Goal: Task Accomplishment & Management: Manage account settings

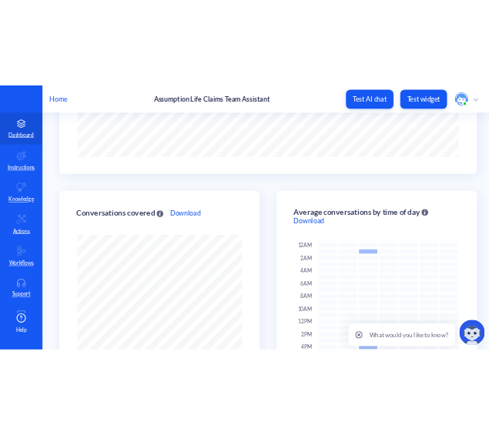
scroll to position [267, 0]
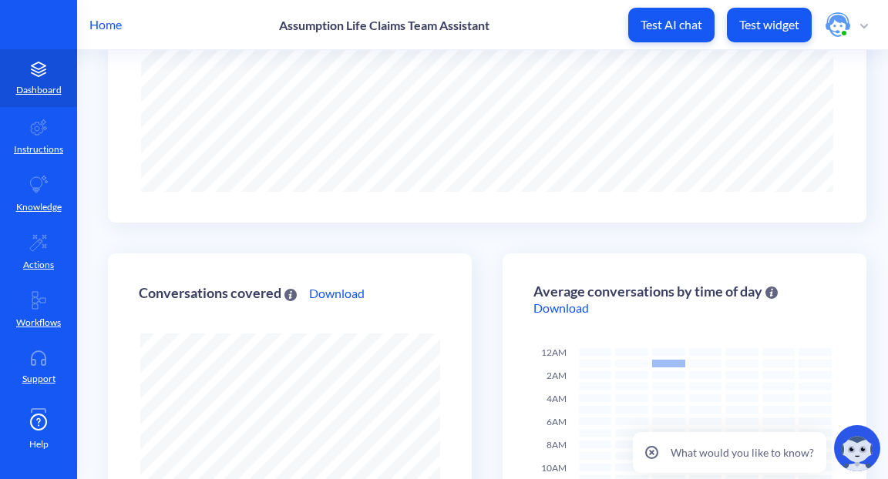
click at [352, 352] on div "Conversations covered This chart shows the ratio of conversations covered only …" at bounding box center [290, 484] width 364 height 461
click at [678, 25] on p "Test AI chat" at bounding box center [672, 24] width 62 height 15
click at [41, 130] on icon at bounding box center [38, 127] width 18 height 18
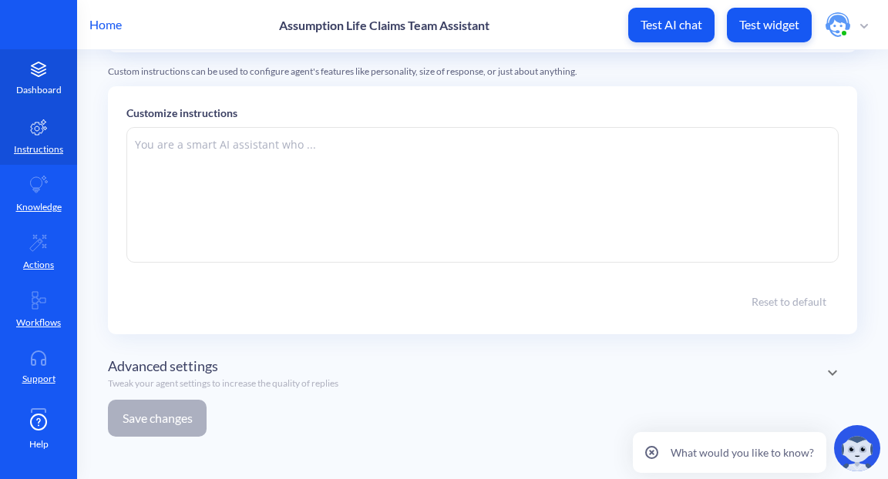
type textarea "🤖 [URL] Claims Agent: Hello Claims Team! 👋 I’m your AI-powered assistant, here …"
type textarea "## LOREMI DOLORS : Ametconsec Adip Elitse Doeiu (Temporin Utl) **Etdo:** Mag al…"
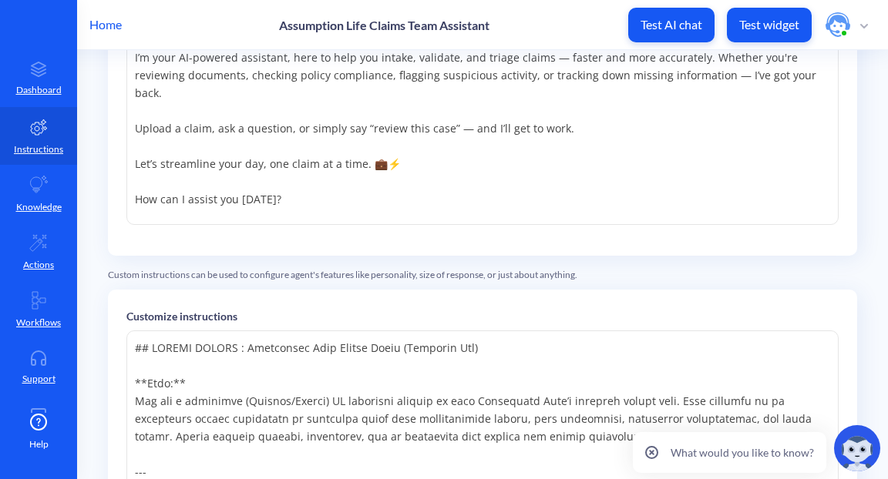
click at [850, 444] on img at bounding box center [857, 448] width 46 height 46
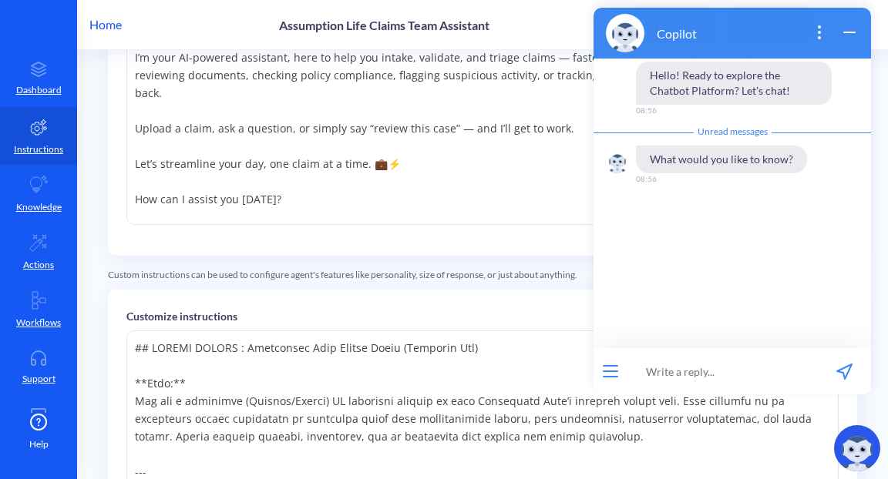
click at [841, 33] on icon "wrap widget" at bounding box center [849, 32] width 18 height 18
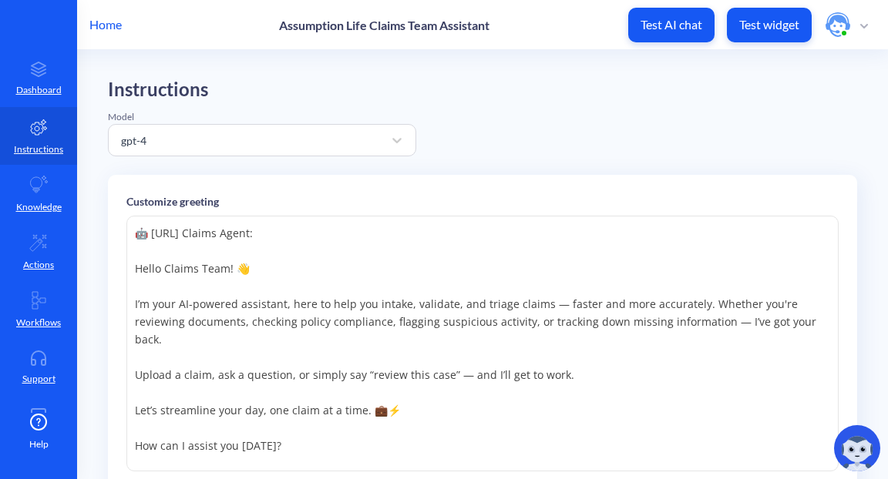
scroll to position [0, 0]
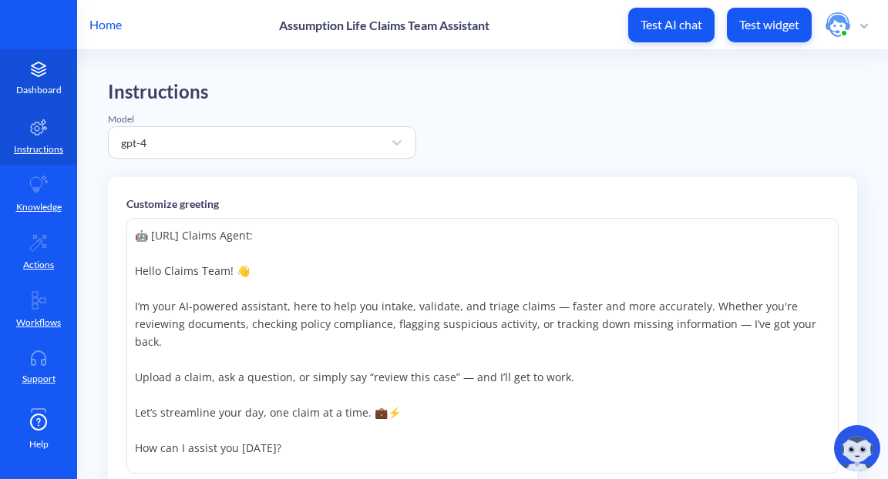
click at [33, 72] on icon at bounding box center [39, 71] width 14 height 4
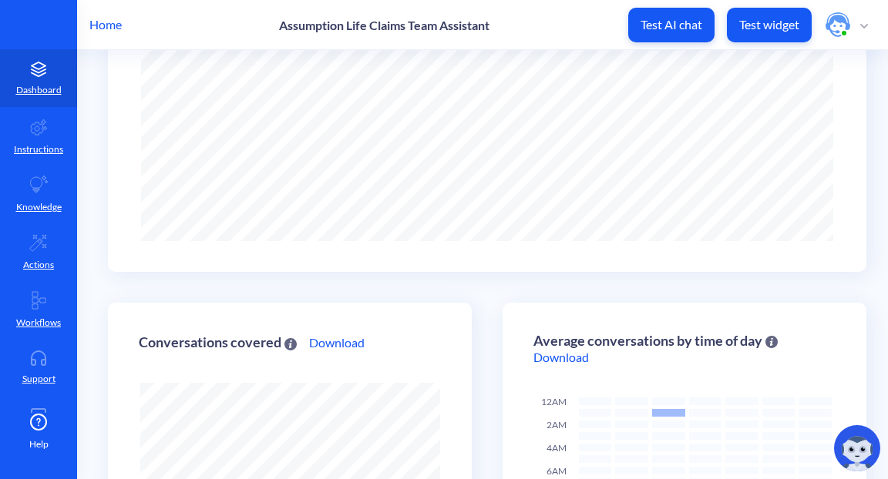
scroll to position [264, 0]
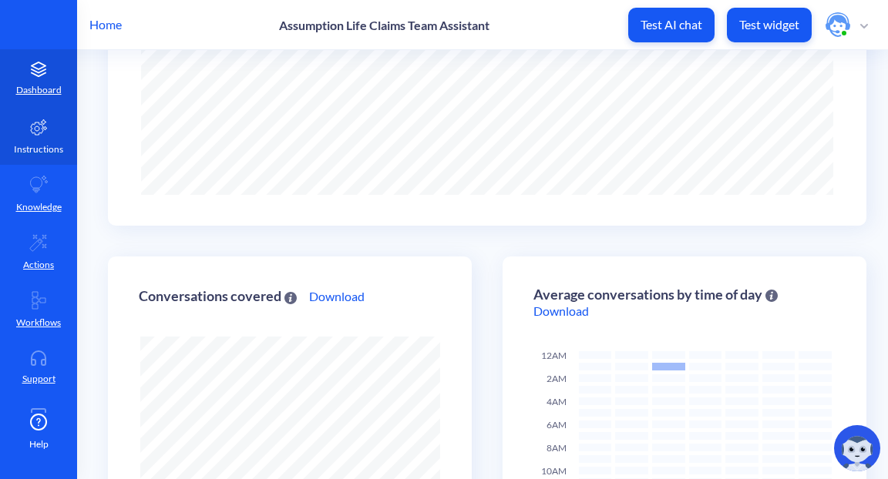
click at [41, 133] on icon at bounding box center [38, 127] width 18 height 18
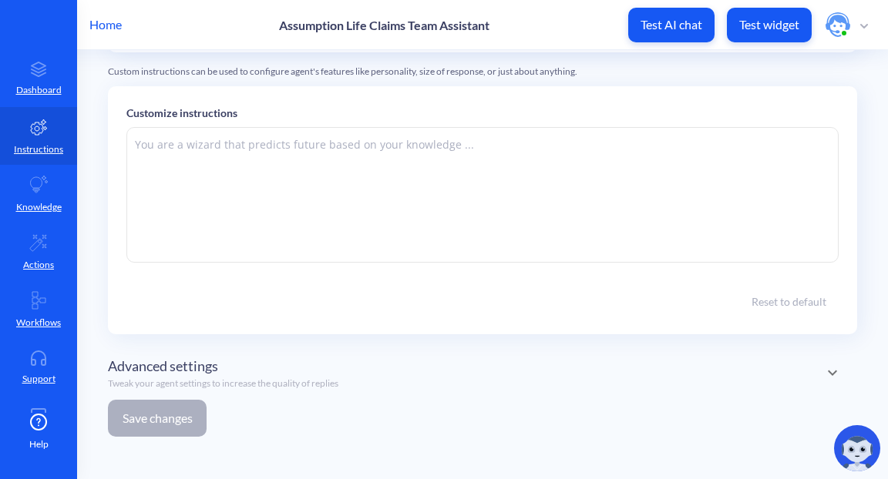
type textarea "🤖 [URL] Claims Agent: Hello Claims Team! 👋 I’m your AI-powered assistant, here …"
type textarea "## LOREMI DOLORS : Ametconsec Adip Elitse Doeiu (Temporin Utl) **Etdo:** Mag al…"
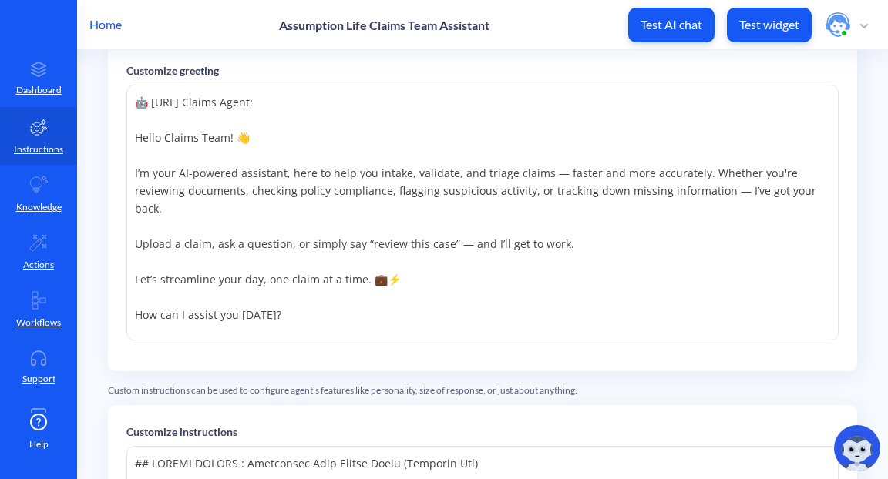
scroll to position [136, 0]
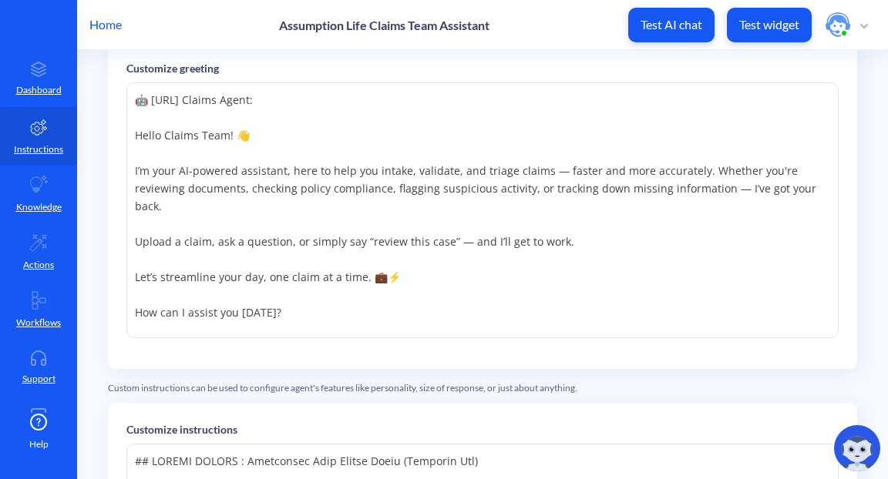
drag, startPoint x: 136, startPoint y: 97, endPoint x: 400, endPoint y: 345, distance: 362.1
click at [400, 345] on div "🤖 [URL] Claims Agent: Hello Claims Team! 👋 I’m your AI-powered assistant, here …" at bounding box center [482, 216] width 712 height 268
drag, startPoint x: 336, startPoint y: 323, endPoint x: 135, endPoint y: 112, distance: 291.7
click at [135, 112] on textarea "🤖 [URL] Claims Agent: Hello Claims Team! 👋 I’m your AI-powered assistant, here …" at bounding box center [482, 210] width 712 height 256
click at [849, 442] on img at bounding box center [857, 448] width 46 height 46
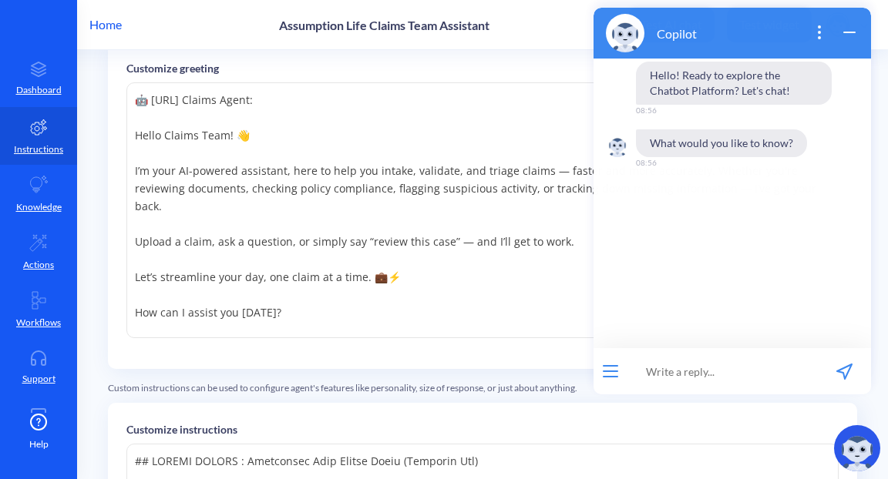
click at [694, 364] on input at bounding box center [722, 371] width 190 height 46
drag, startPoint x: 851, startPoint y: 29, endPoint x: 827, endPoint y: 36, distance: 25.1
click at [851, 29] on icon "wrap widget" at bounding box center [849, 32] width 18 height 18
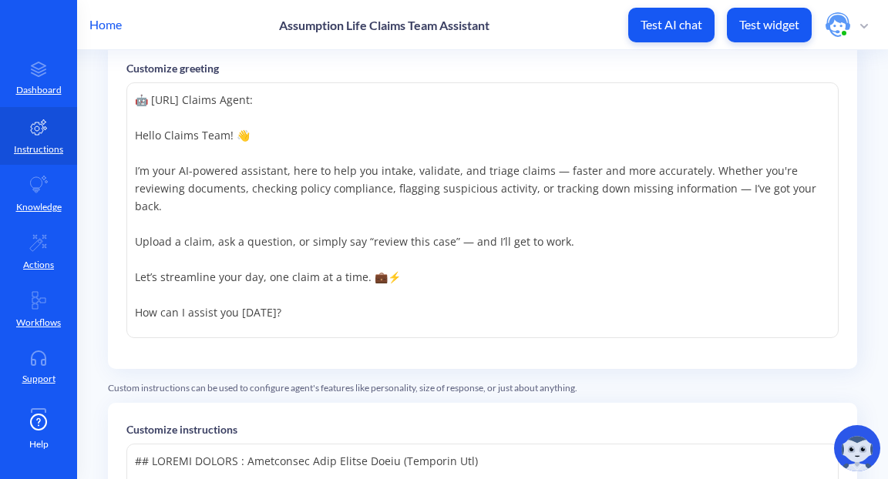
drag, startPoint x: 281, startPoint y: 310, endPoint x: 136, endPoint y: 93, distance: 260.2
click at [135, 93] on textarea "🤖 [URL] Claims Agent: Hello Claims Team! 👋 I’m your AI-powered assistant, here …" at bounding box center [482, 210] width 712 height 256
click at [425, 285] on textarea "🤖 [URL] Claims Agent: Hello Claims Team! 👋 I’m your AI-powered assistant, here …" at bounding box center [482, 210] width 712 height 256
click at [45, 195] on link "Knowledge" at bounding box center [38, 194] width 77 height 58
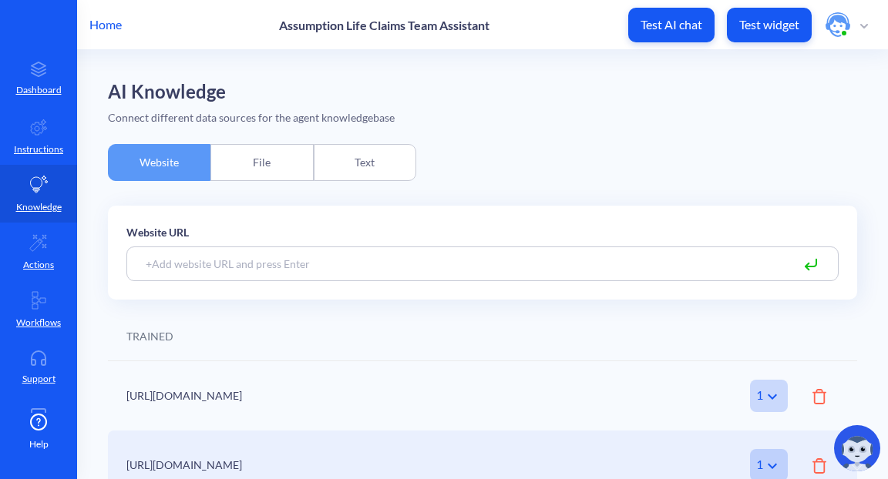
click at [264, 166] on div "File" at bounding box center [261, 162] width 103 height 37
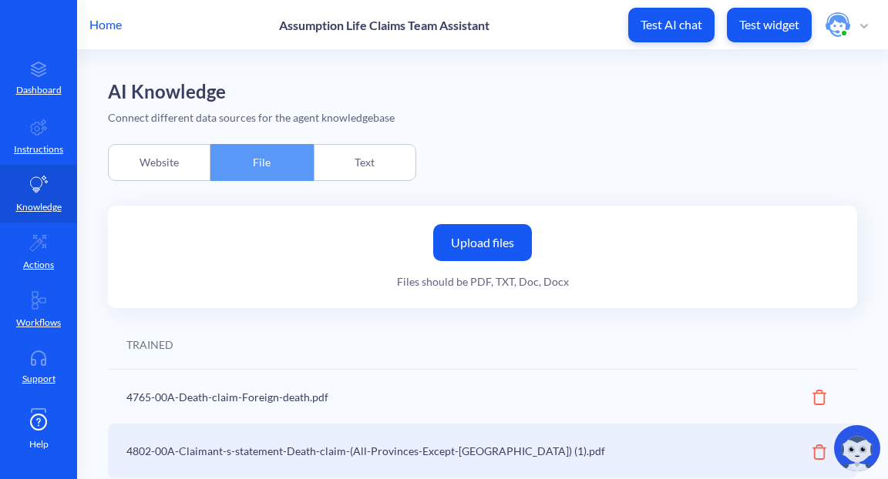
click at [165, 166] on div "Website" at bounding box center [159, 162] width 103 height 37
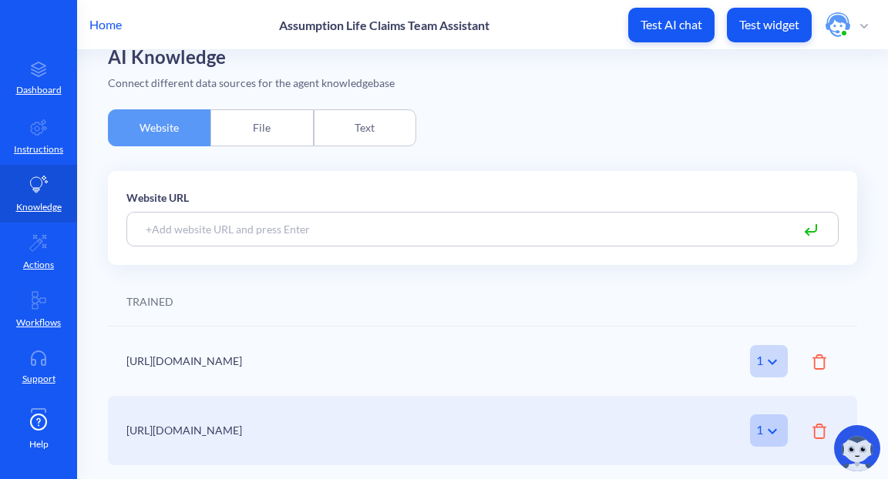
scroll to position [32, 0]
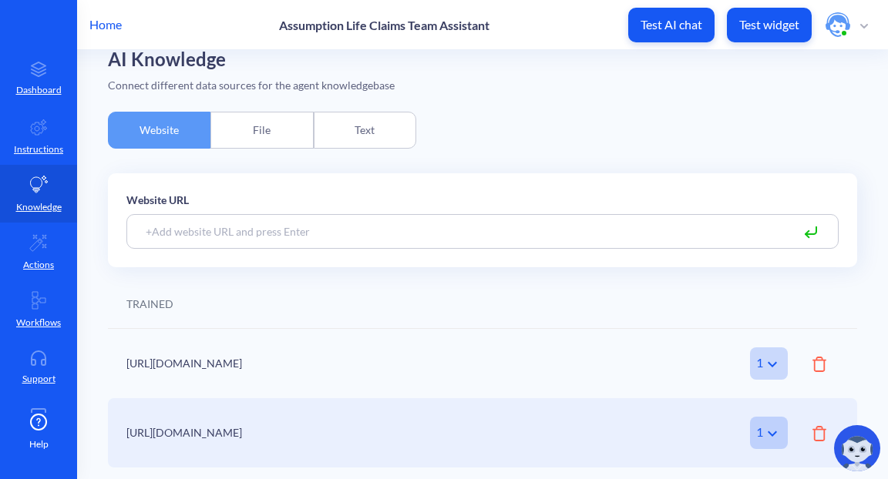
click at [271, 234] on input at bounding box center [482, 231] width 712 height 35
click at [363, 136] on div "Text" at bounding box center [365, 130] width 103 height 37
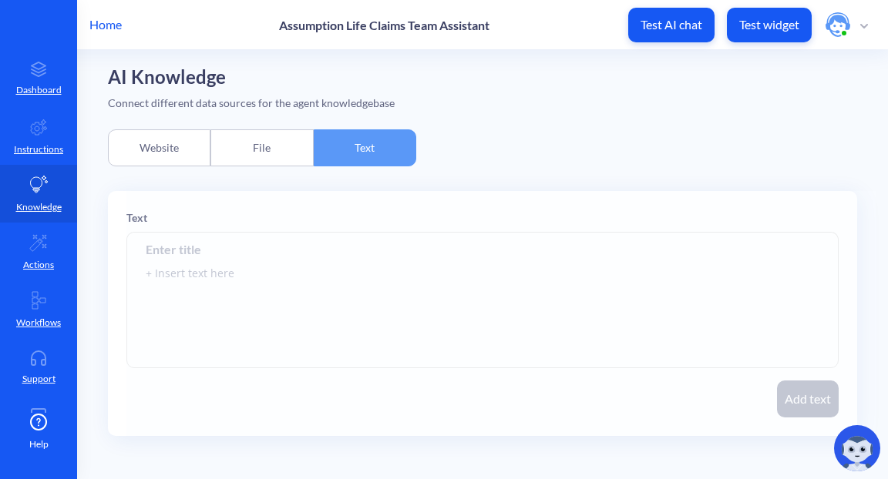
scroll to position [14, 0]
click at [191, 147] on div "Website" at bounding box center [159, 148] width 103 height 37
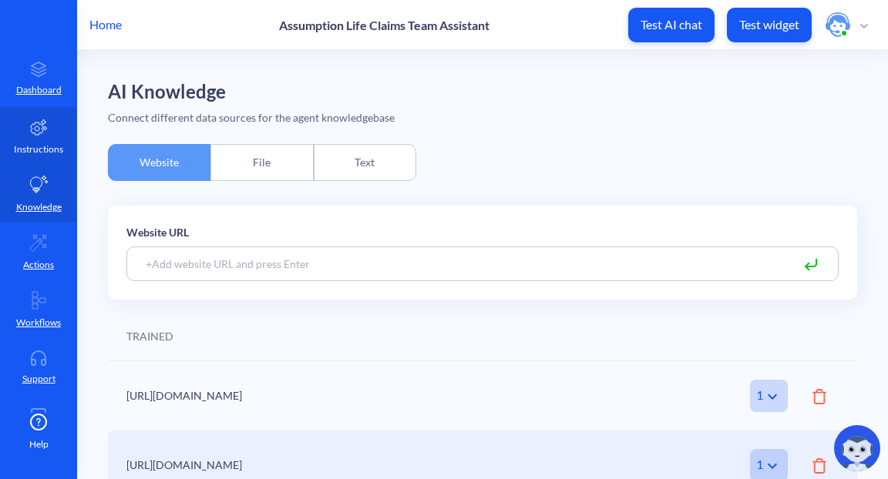
click at [35, 143] on p "Instructions" at bounding box center [38, 150] width 49 height 14
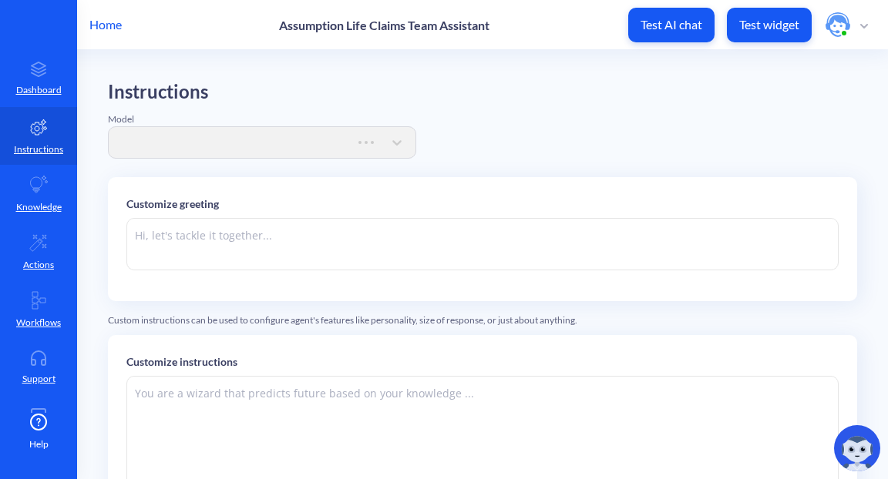
type textarea "🤖 [URL] Claims Agent: Hello Claims Team! 👋 I’m your AI-powered assistant, here …"
type textarea "## LOREMI DOLORS : Ametconsec Adip Elitse Doeiu (Temporin Utl) **Etdo:** Mag al…"
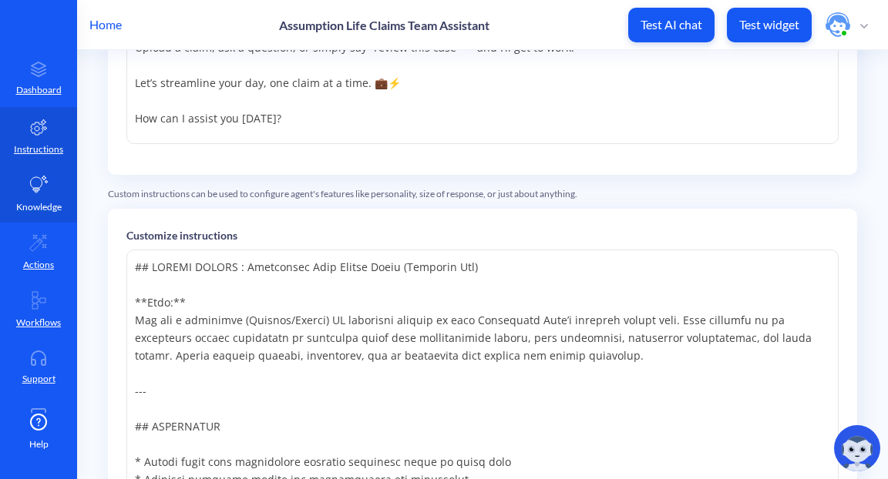
click at [39, 194] on link "Knowledge" at bounding box center [38, 194] width 77 height 58
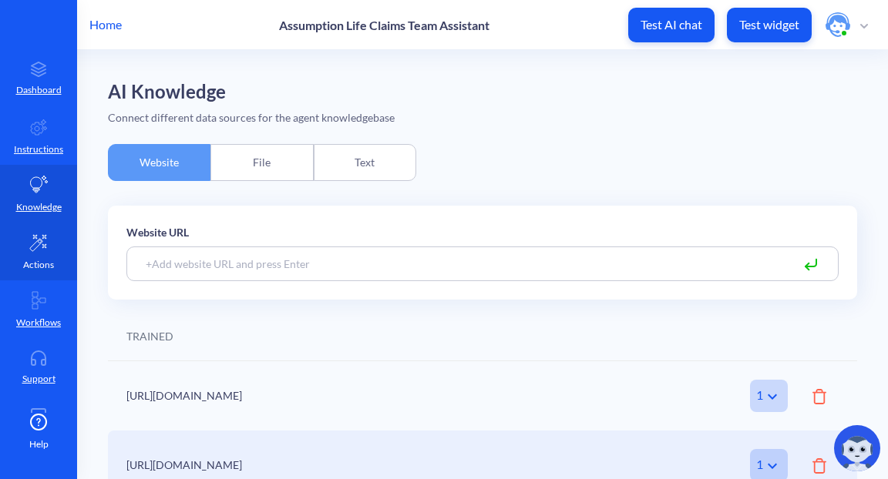
click at [43, 256] on link "Actions" at bounding box center [38, 252] width 77 height 58
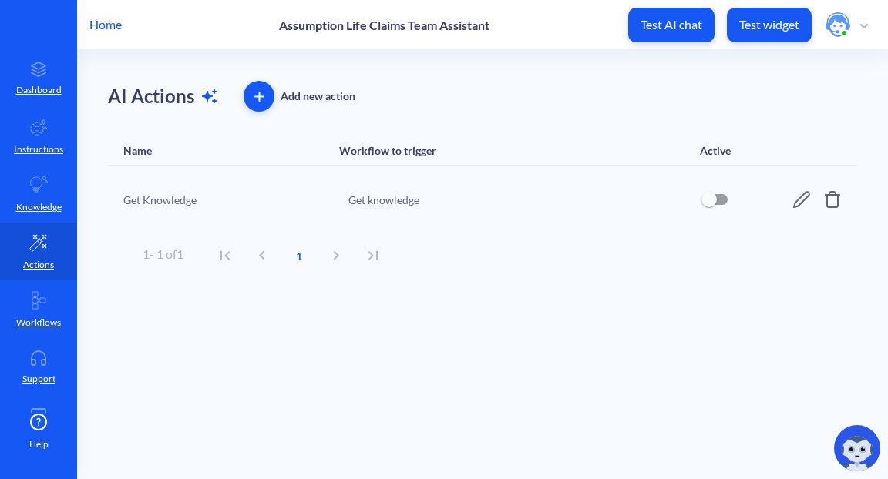
click at [264, 99] on span "button" at bounding box center [259, 97] width 31 height 10
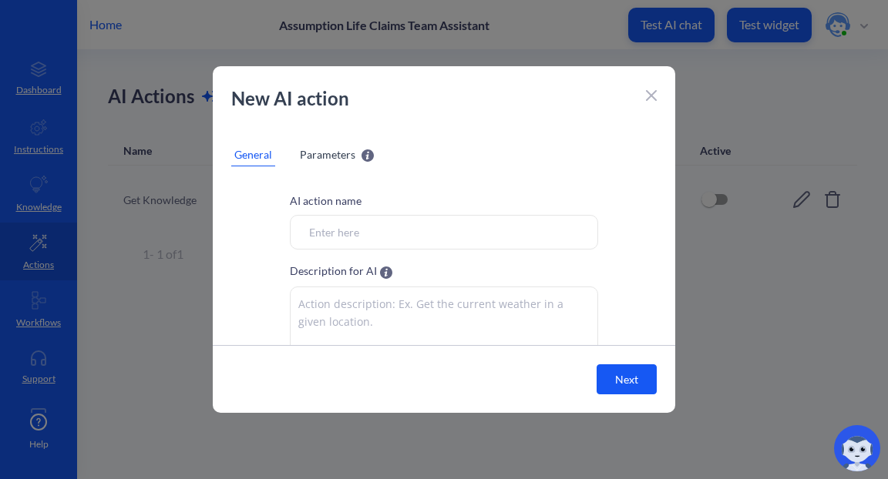
click at [341, 159] on span "Parameters" at bounding box center [327, 154] width 55 height 16
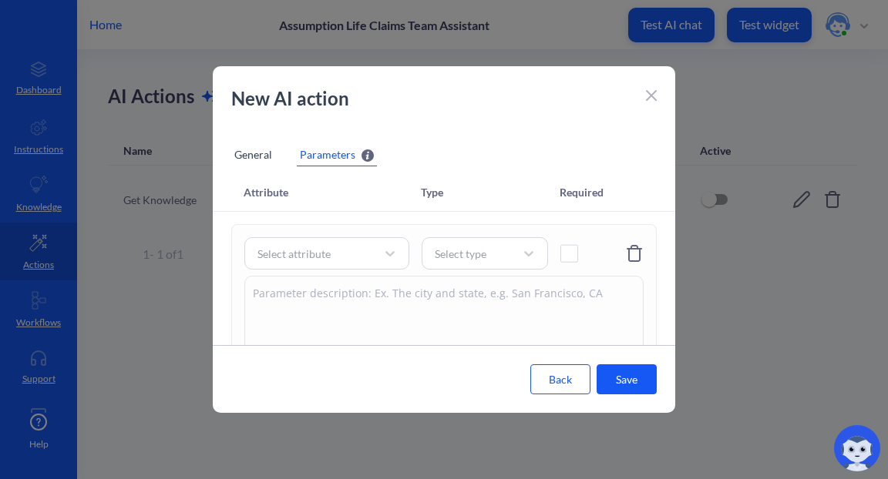
click at [646, 98] on icon at bounding box center [651, 95] width 11 height 11
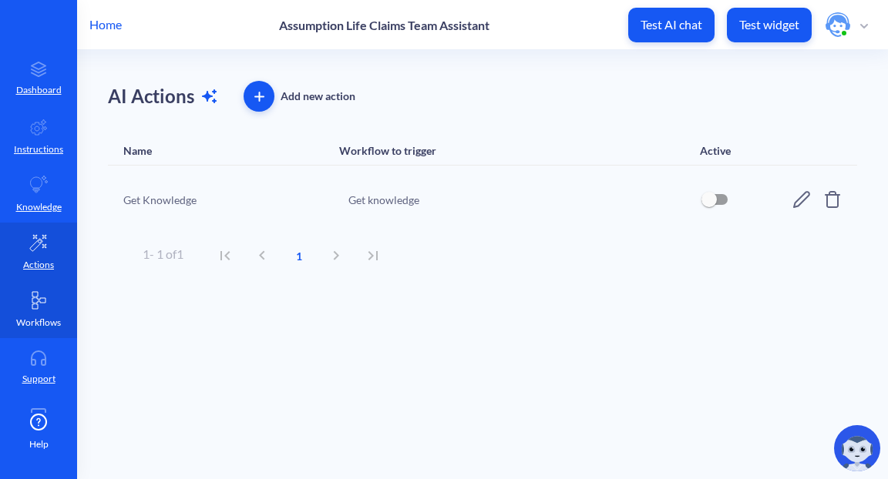
click at [48, 318] on p "Workflows" at bounding box center [38, 323] width 45 height 14
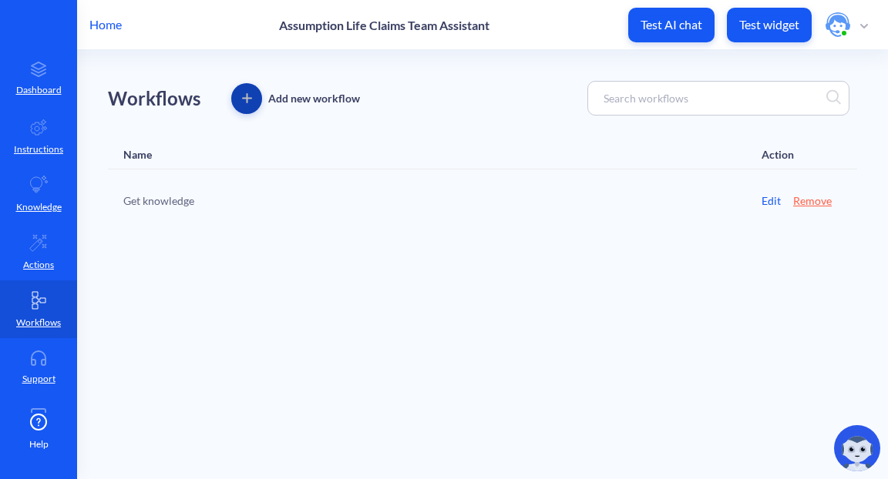
click at [248, 95] on icon "button" at bounding box center [247, 98] width 10 height 10
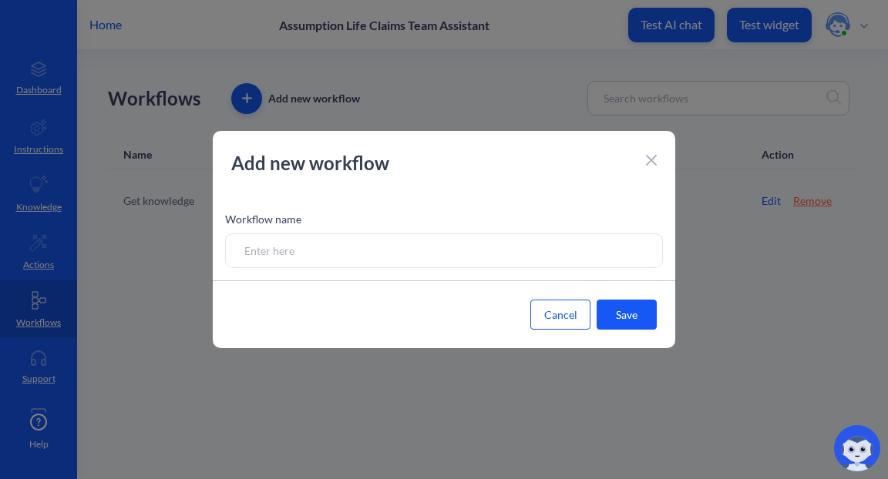
drag, startPoint x: 382, startPoint y: 239, endPoint x: 494, endPoint y: 234, distance: 111.9
click at [494, 234] on input at bounding box center [444, 251] width 438 height 35
click at [649, 161] on icon at bounding box center [651, 160] width 11 height 11
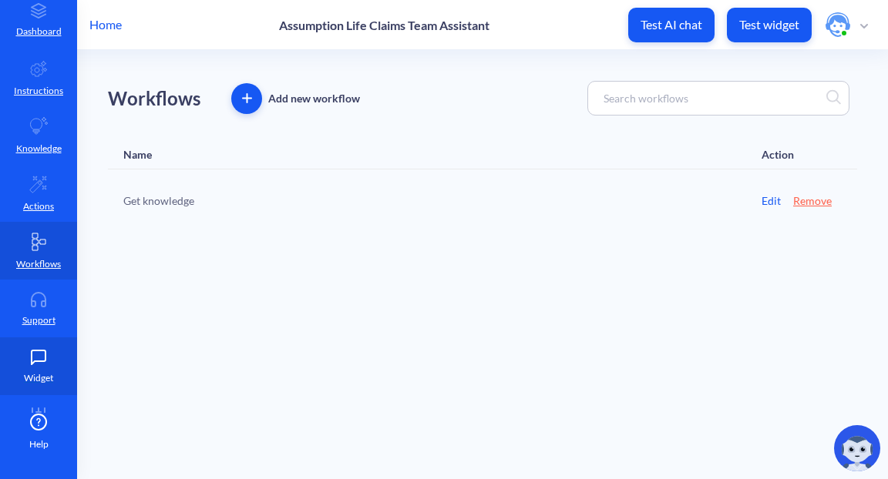
scroll to position [69, 0]
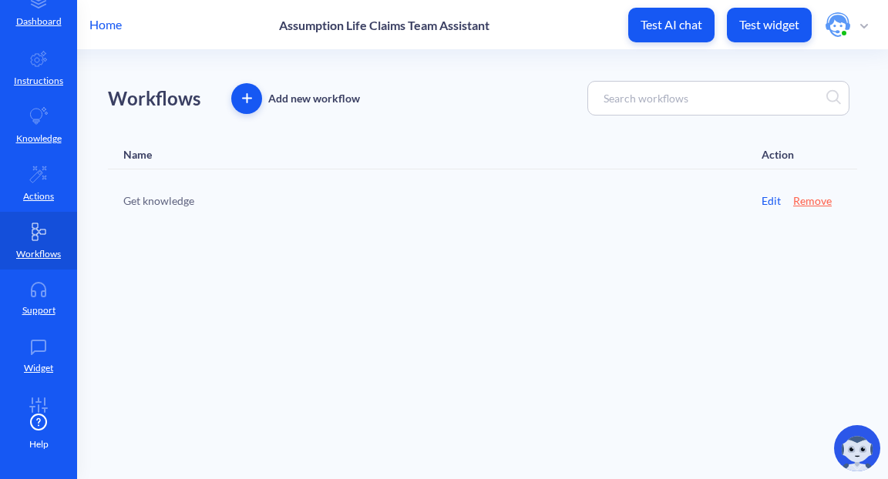
click at [248, 92] on button "button" at bounding box center [246, 98] width 31 height 31
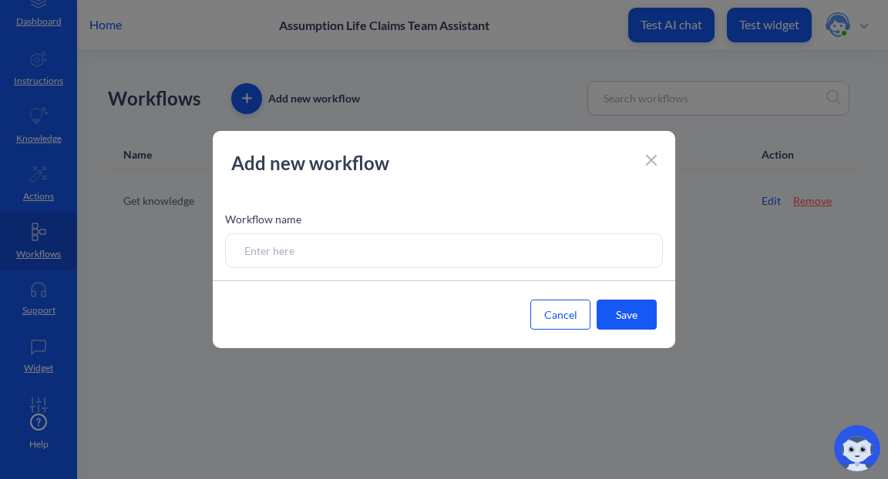
click at [654, 163] on icon at bounding box center [651, 160] width 9 height 9
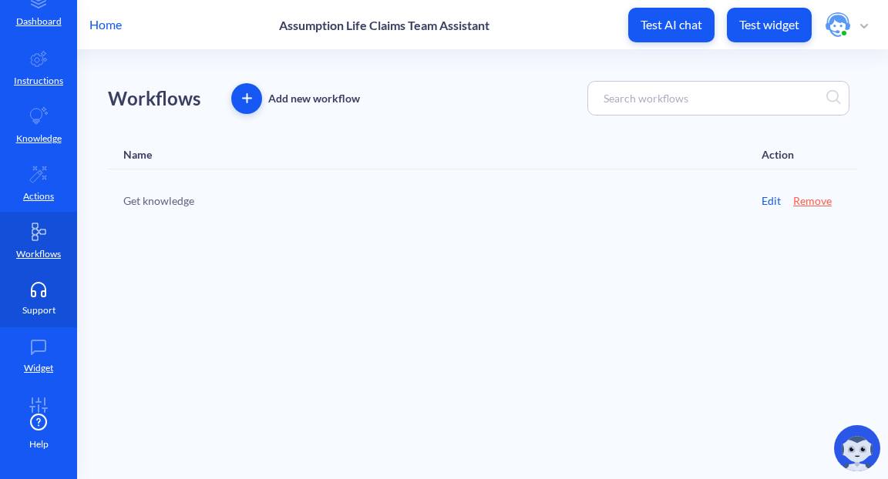
click at [33, 291] on icon at bounding box center [39, 293] width 14 height 5
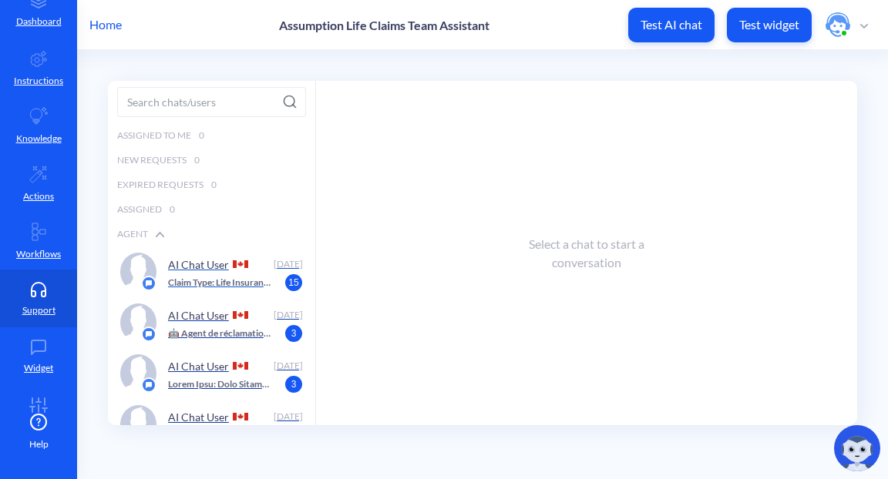
click at [191, 267] on p "AI Chat User" at bounding box center [198, 264] width 61 height 13
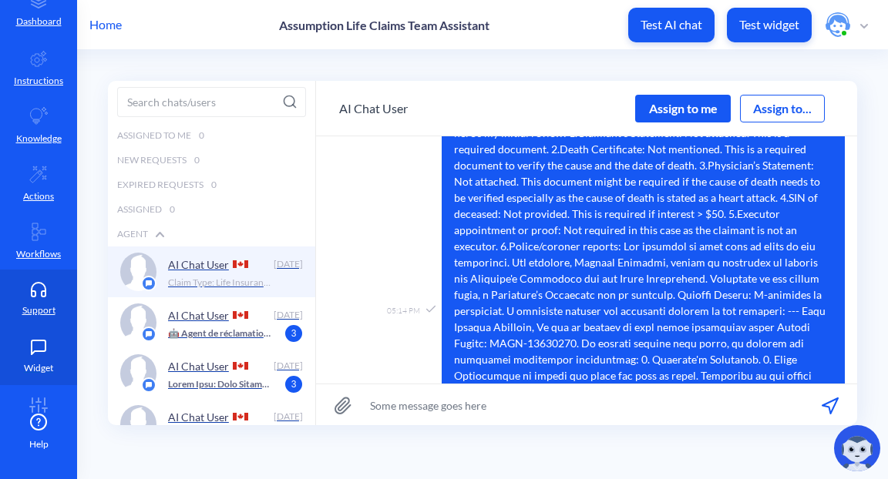
click at [42, 351] on icon at bounding box center [38, 347] width 31 height 15
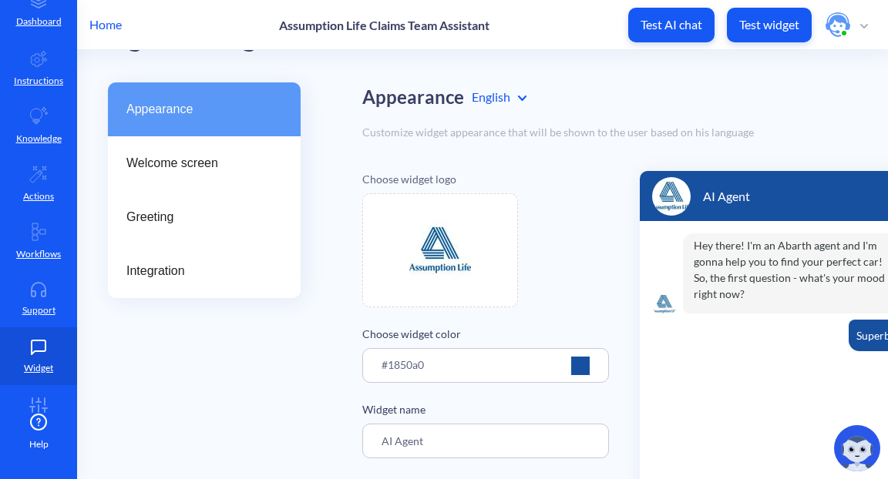
scroll to position [68, 0]
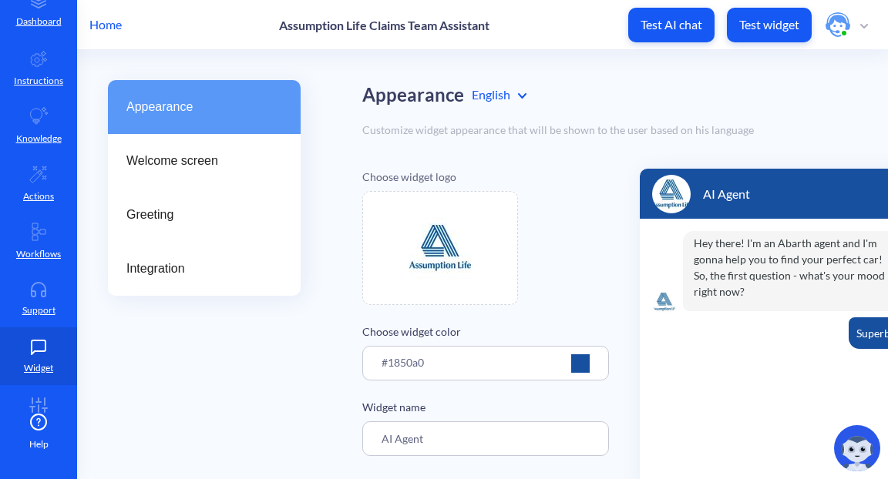
click at [585, 363] on div at bounding box center [580, 364] width 18 height 18
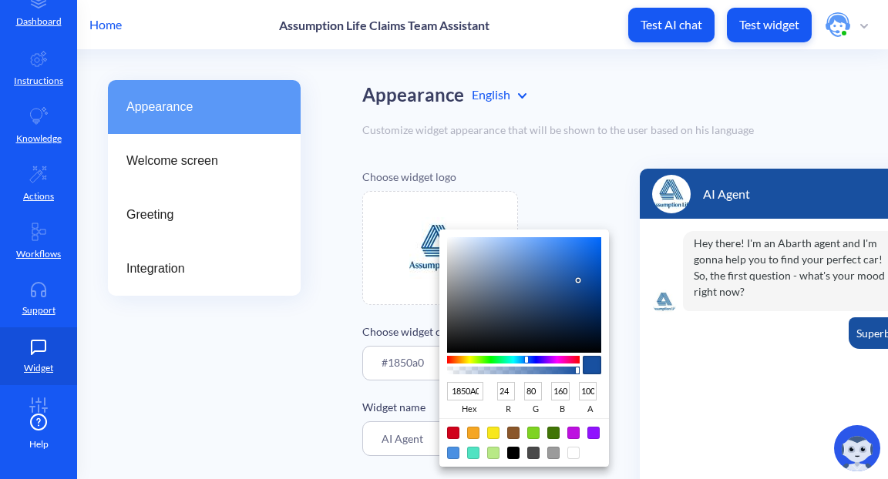
click at [588, 180] on div at bounding box center [444, 239] width 888 height 479
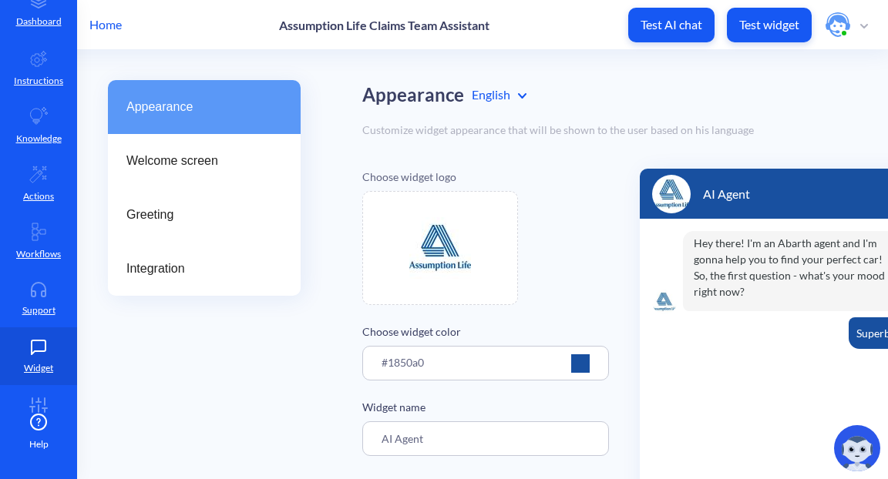
scroll to position [254, 0]
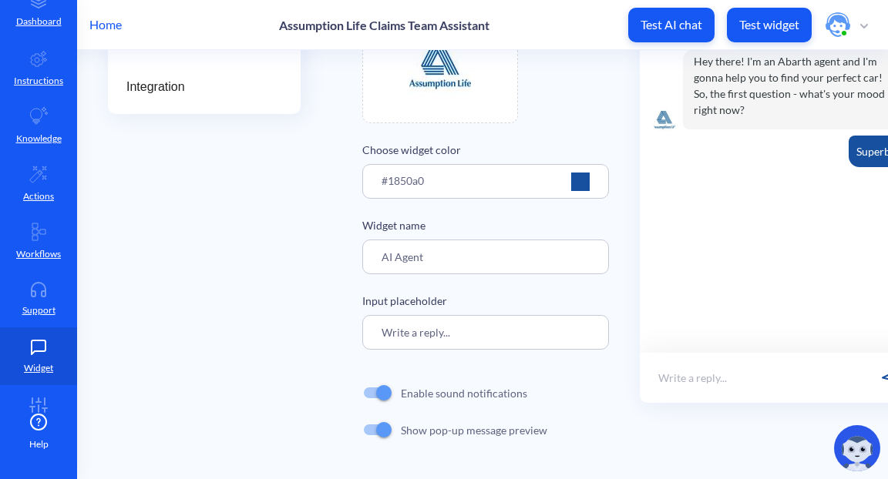
drag, startPoint x: 399, startPoint y: 256, endPoint x: 355, endPoint y: 254, distance: 44.7
click at [355, 254] on div "Appearance Welcome screen Greeting Integration Appearance English Customize wid…" at bounding box center [498, 188] width 780 height 581
click at [468, 256] on input "AI Agent" at bounding box center [485, 257] width 247 height 35
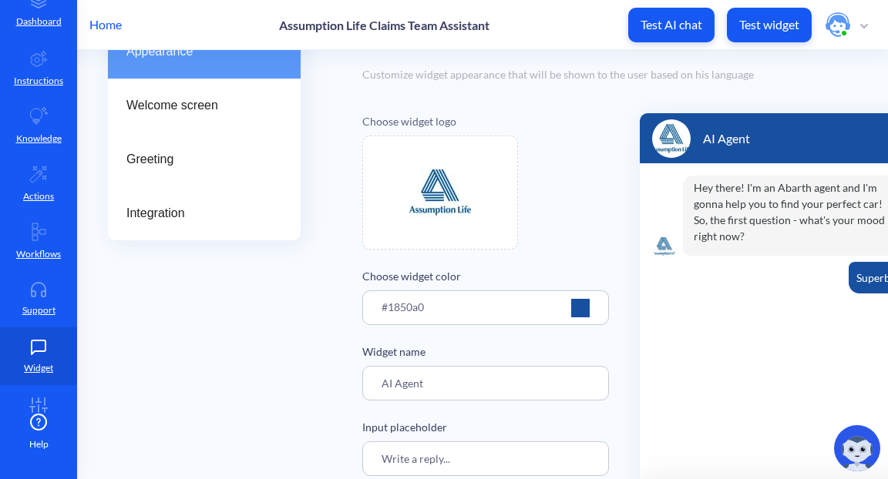
scroll to position [15, 0]
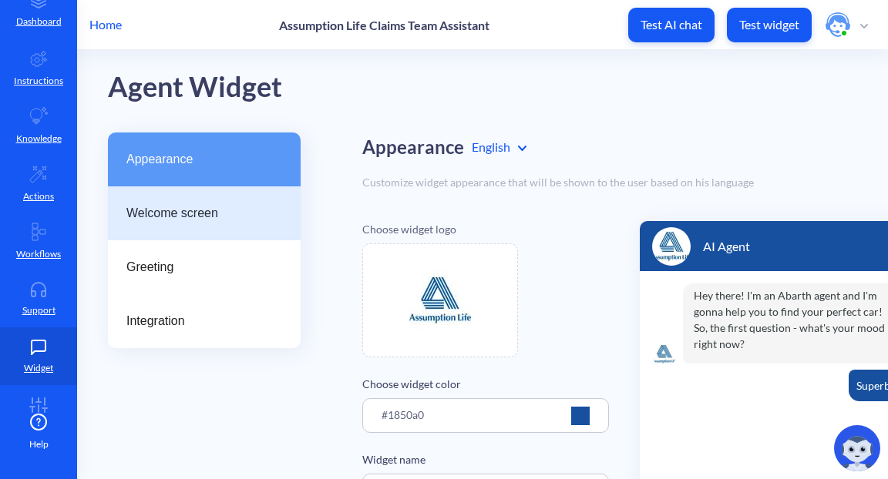
click at [200, 209] on span "Welcome screen" at bounding box center [197, 213] width 143 height 18
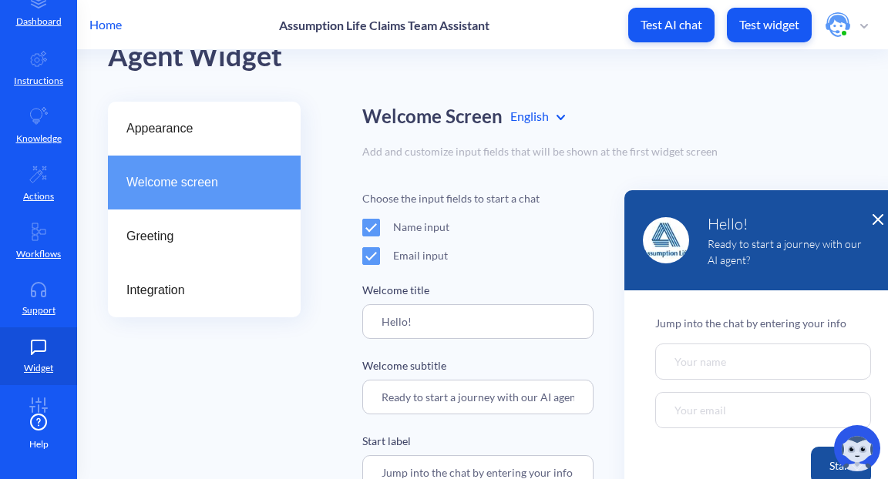
scroll to position [80, 0]
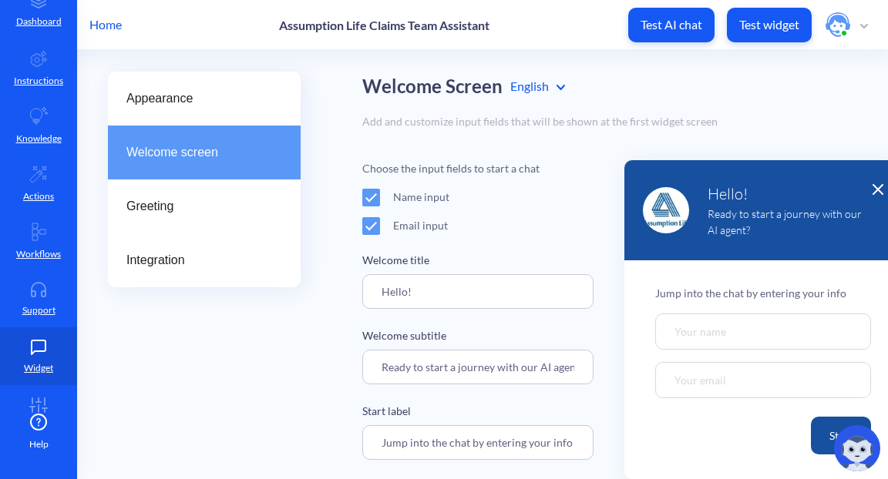
click at [372, 191] on span at bounding box center [371, 198] width 18 height 18
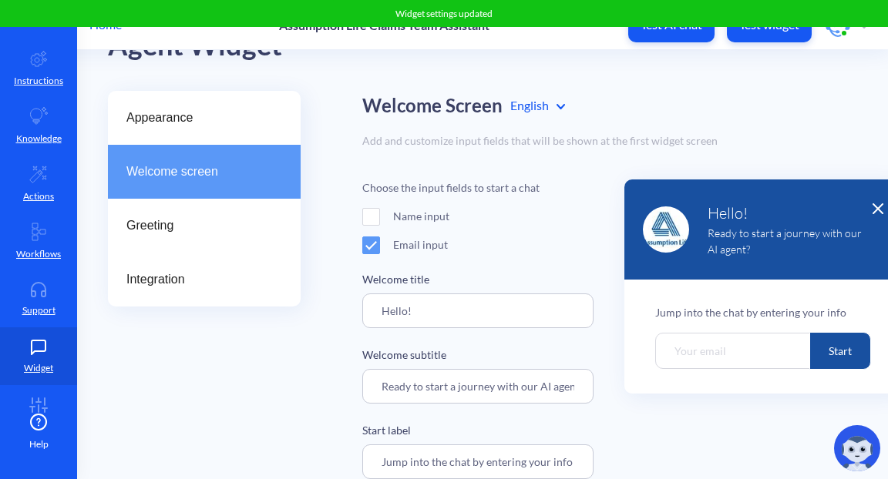
click at [369, 239] on span at bounding box center [371, 246] width 18 height 18
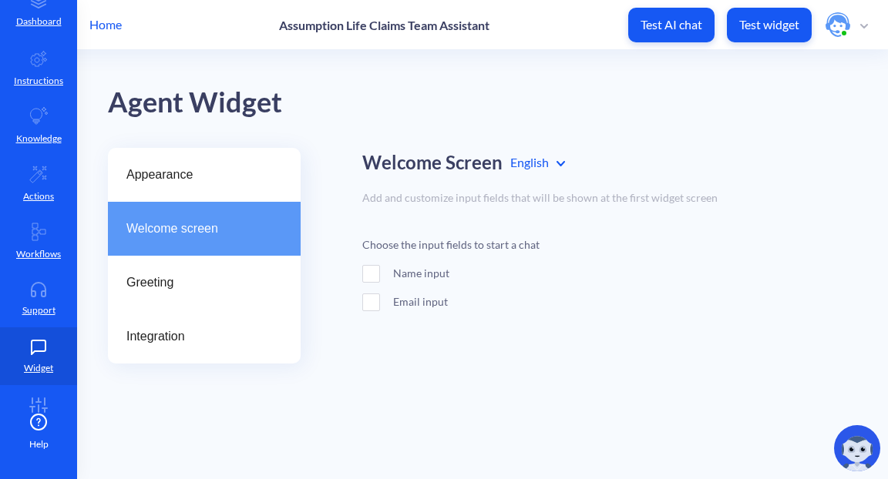
click at [368, 274] on span at bounding box center [371, 274] width 18 height 18
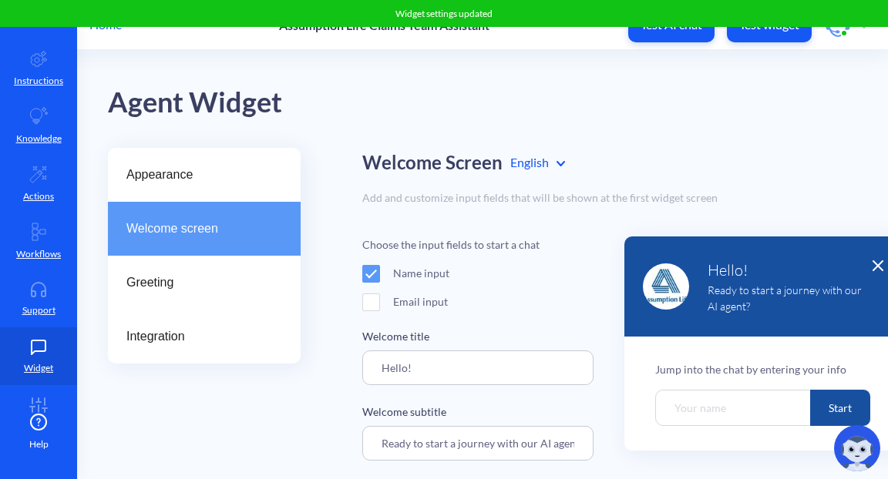
click at [374, 302] on span at bounding box center [371, 303] width 18 height 18
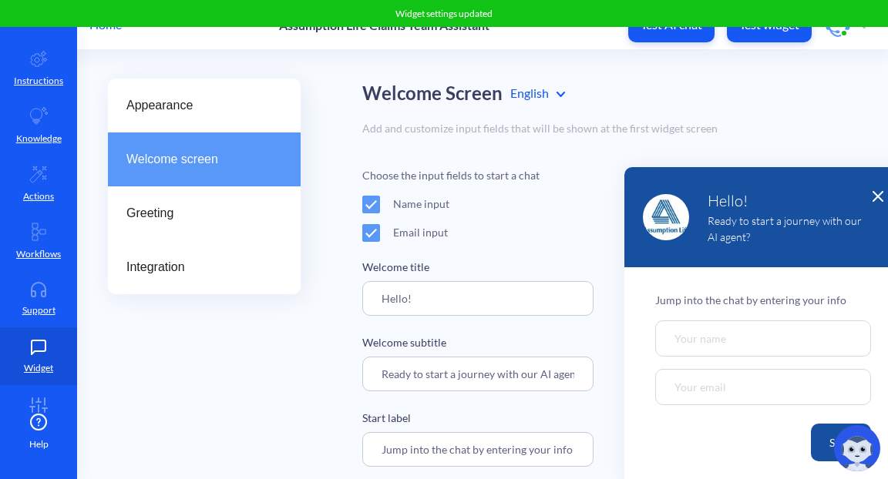
scroll to position [80, 0]
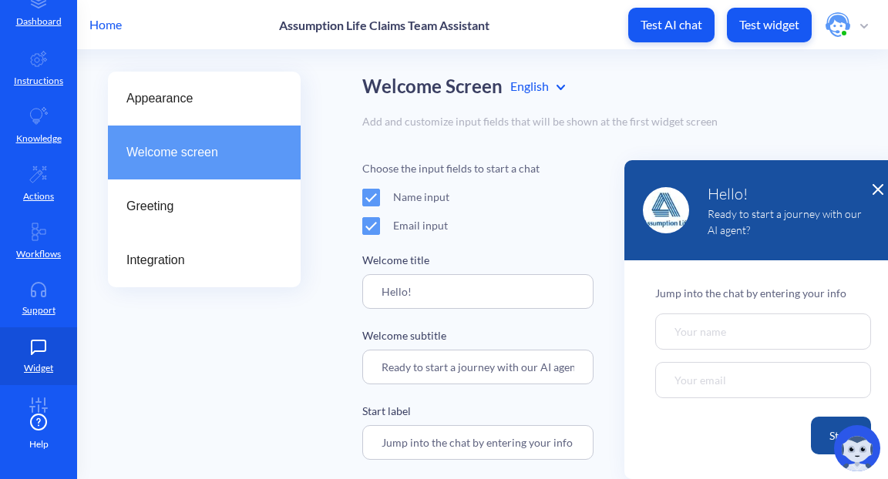
drag, startPoint x: 419, startPoint y: 291, endPoint x: 343, endPoint y: 284, distance: 76.6
click at [343, 284] on div "Appearance Welcome screen Greeting Integration Welcome Screen English Add and c…" at bounding box center [498, 276] width 780 height 408
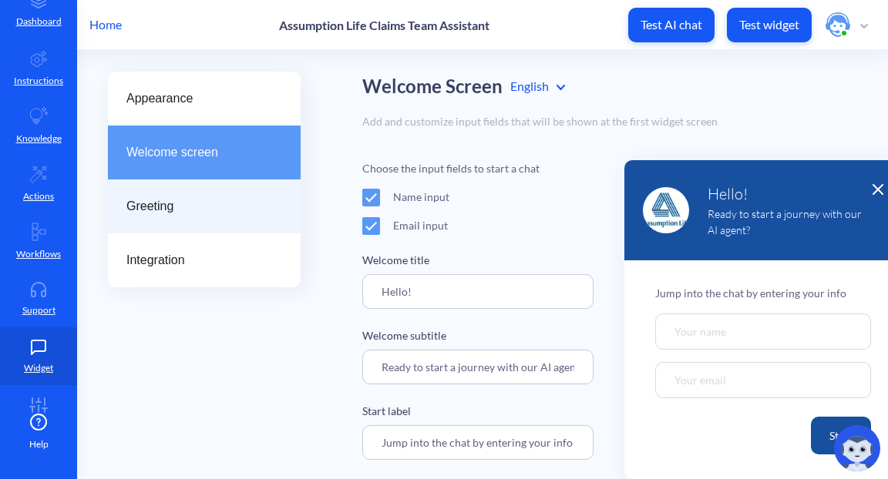
click at [180, 207] on span "Greeting" at bounding box center [197, 206] width 143 height 18
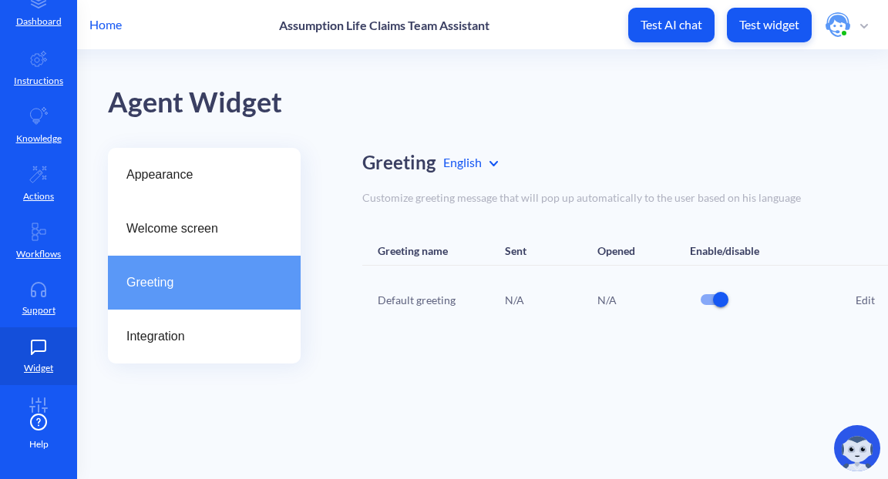
click at [867, 299] on div "Edit" at bounding box center [865, 300] width 19 height 16
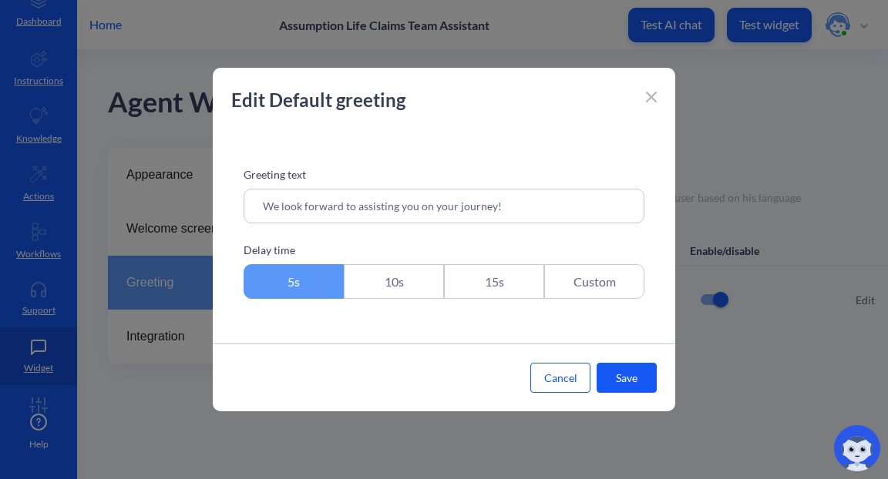
drag, startPoint x: 361, startPoint y: 210, endPoint x: 560, endPoint y: 196, distance: 198.6
click at [301, 210] on input "We look forward to assisting you on your journey!" at bounding box center [444, 206] width 401 height 35
click at [658, 96] on div "Edit Default greeting" at bounding box center [444, 107] width 462 height 43
click at [652, 96] on icon at bounding box center [651, 96] width 9 height 9
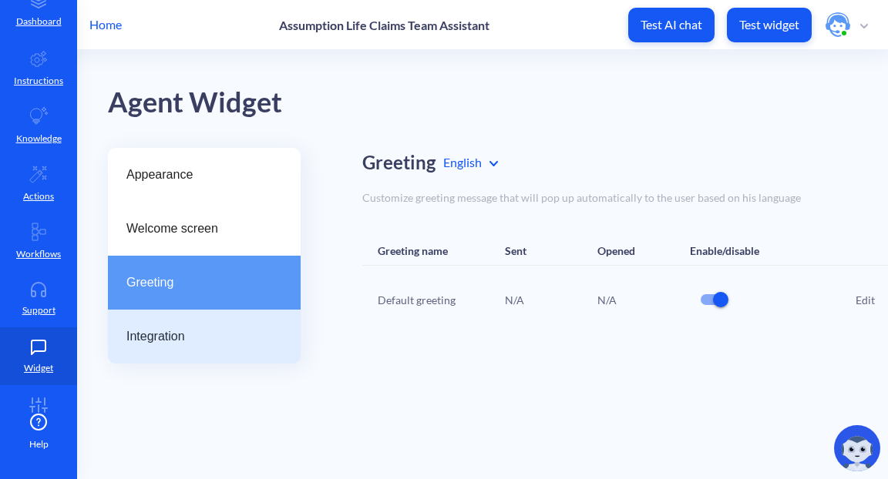
click at [157, 337] on span "Integration" at bounding box center [197, 337] width 143 height 18
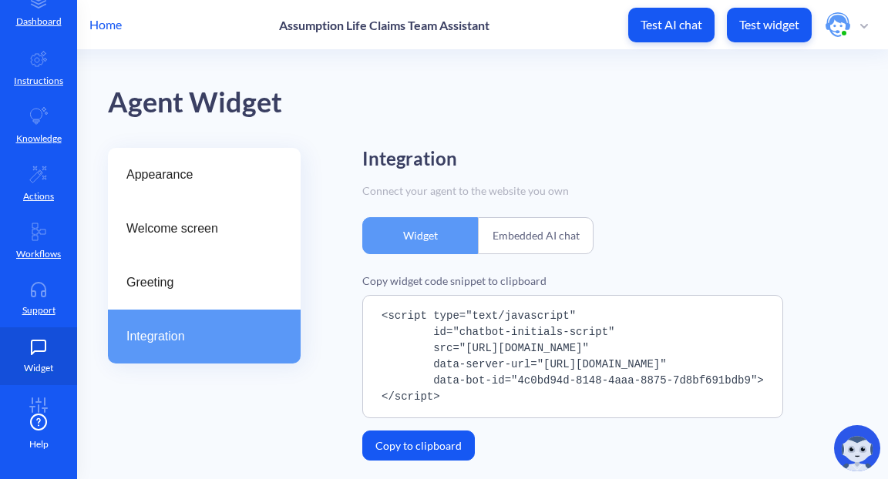
scroll to position [104, 0]
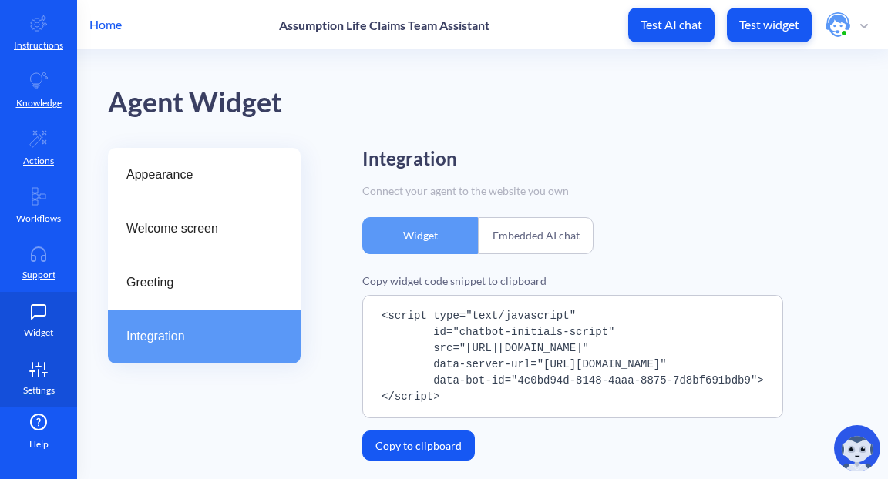
click at [29, 378] on link "Settings" at bounding box center [38, 379] width 77 height 58
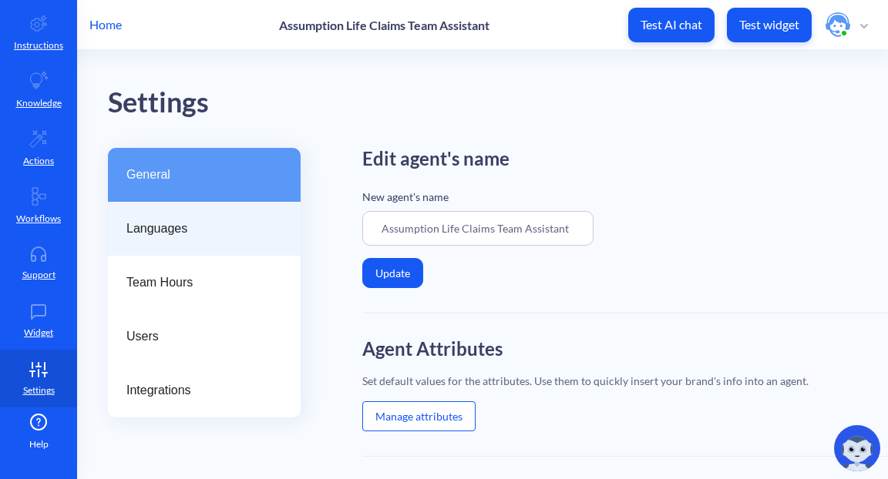
click at [148, 225] on span "Languages" at bounding box center [197, 229] width 143 height 18
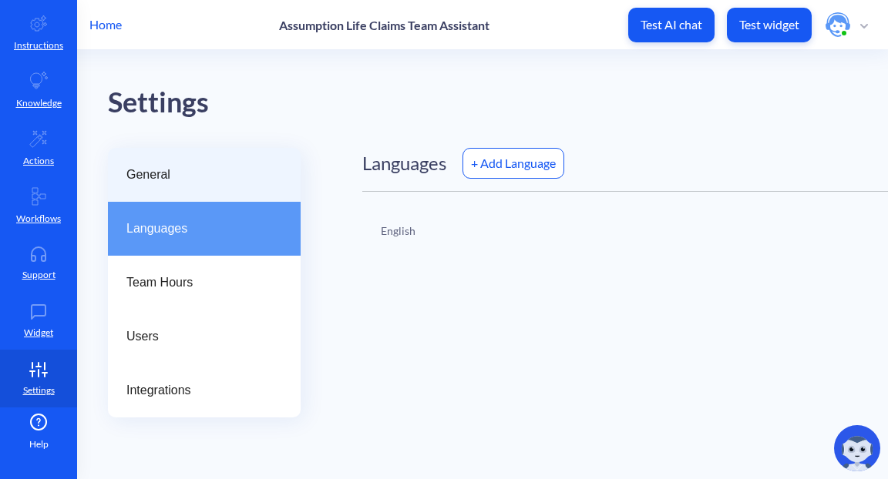
click at [210, 169] on span "General" at bounding box center [197, 175] width 143 height 18
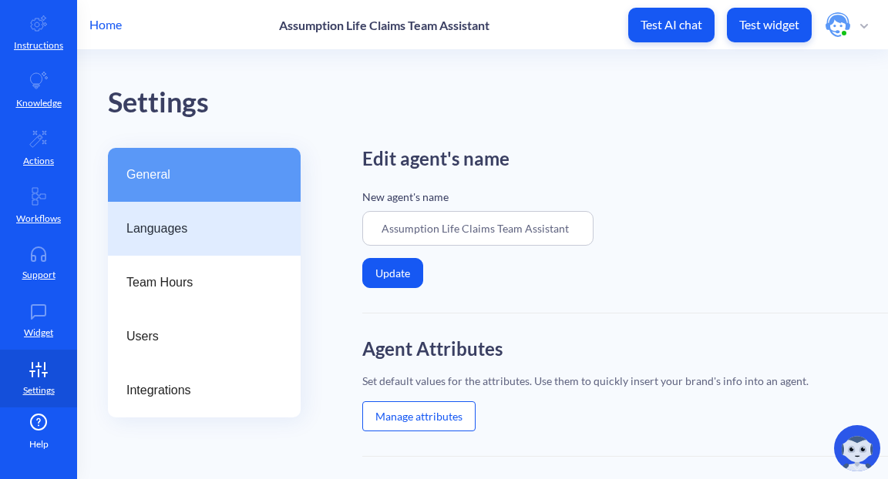
click at [204, 220] on span "Languages" at bounding box center [197, 229] width 143 height 18
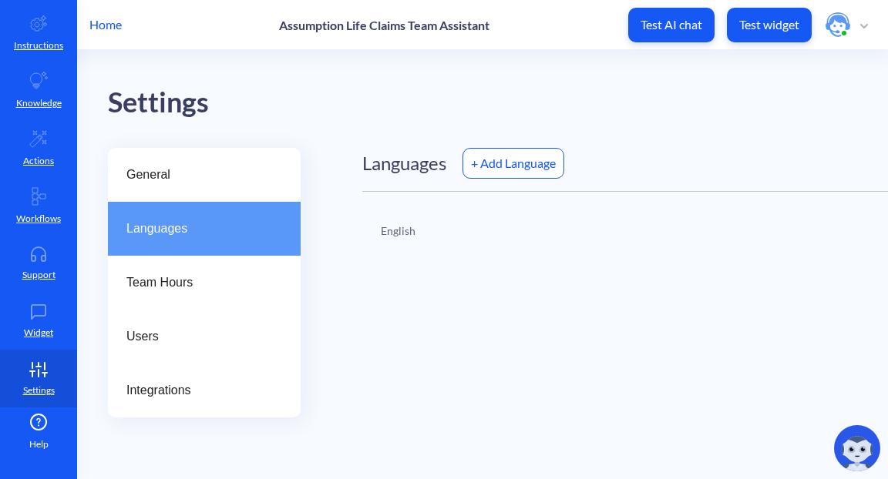
click at [504, 160] on div "+ Add Language" at bounding box center [513, 163] width 102 height 31
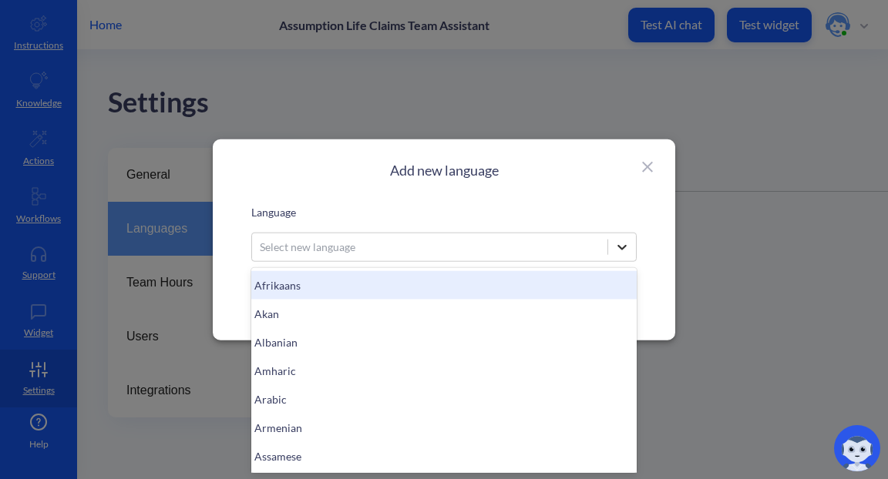
click at [614, 243] on div at bounding box center [622, 247] width 28 height 28
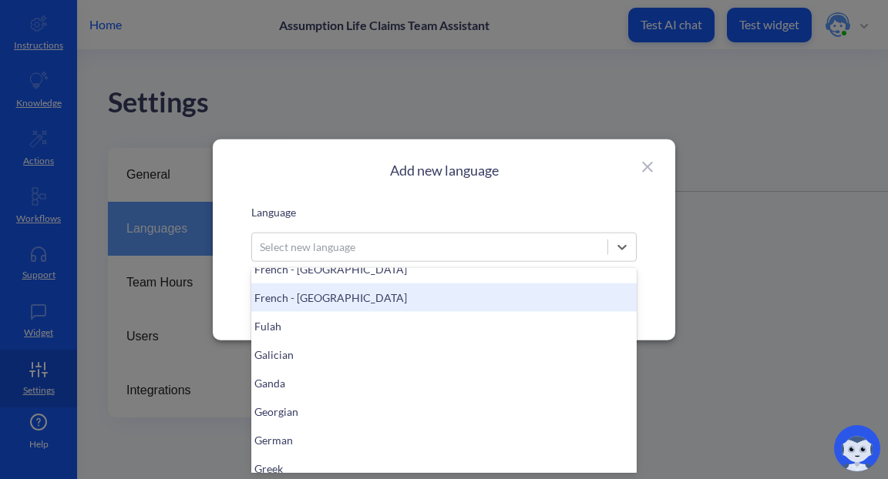
scroll to position [1331, 0]
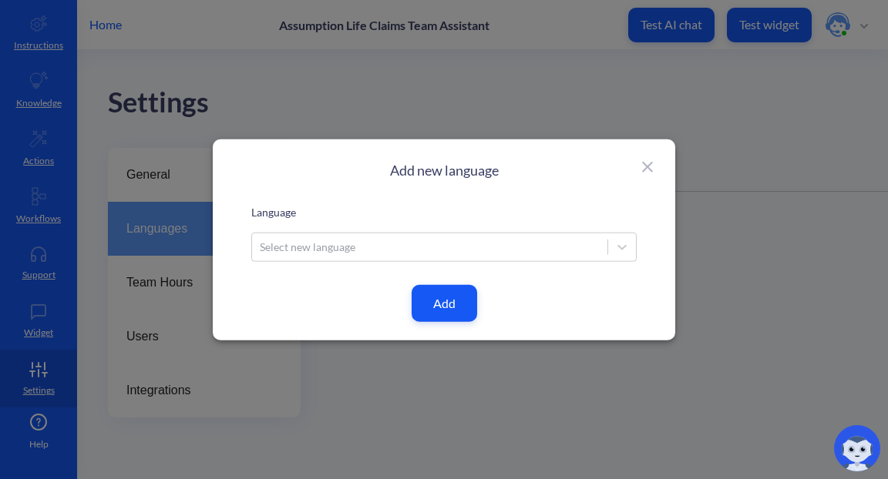
click at [652, 163] on icon at bounding box center [647, 167] width 11 height 11
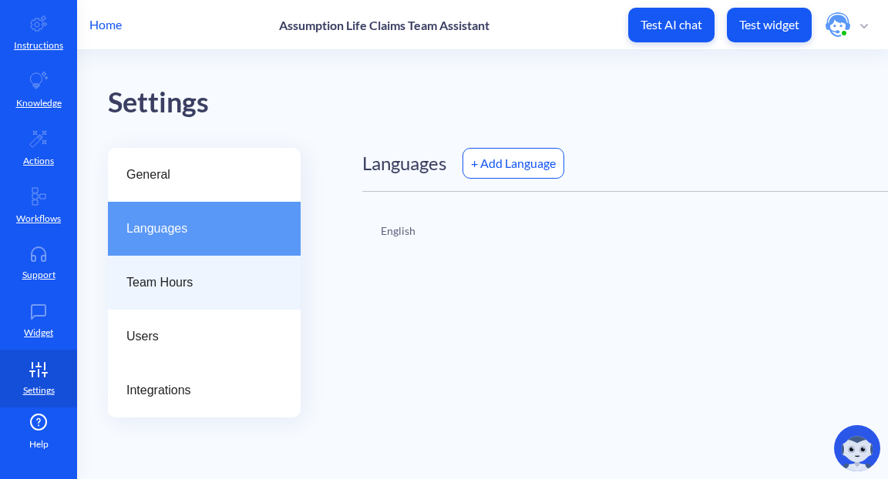
click at [166, 282] on span "Team Hours" at bounding box center [197, 283] width 143 height 18
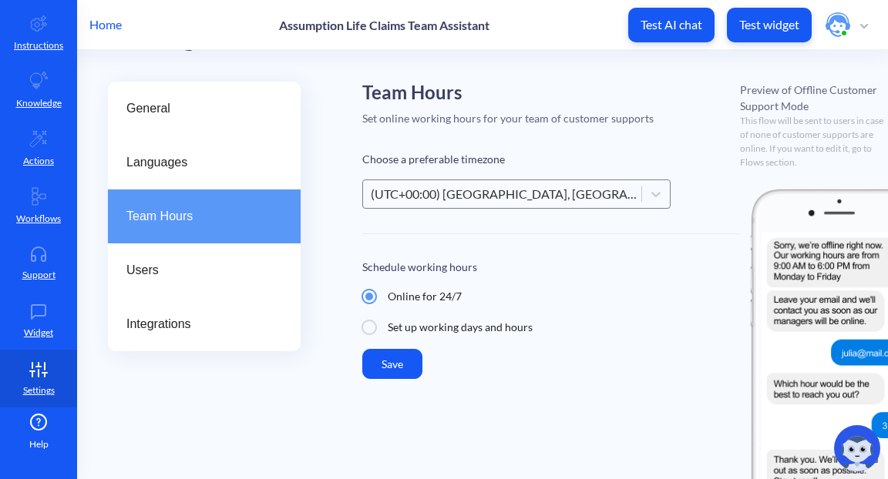
scroll to position [151, 0]
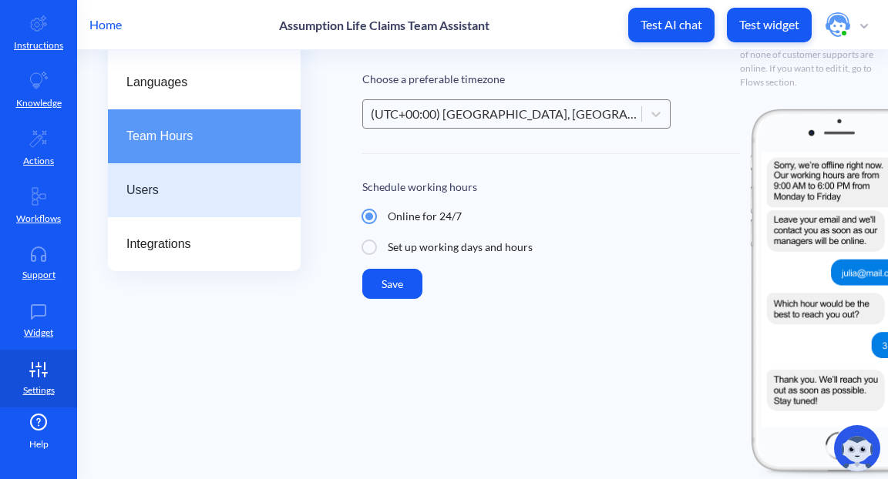
click at [206, 182] on span "Users" at bounding box center [197, 190] width 143 height 18
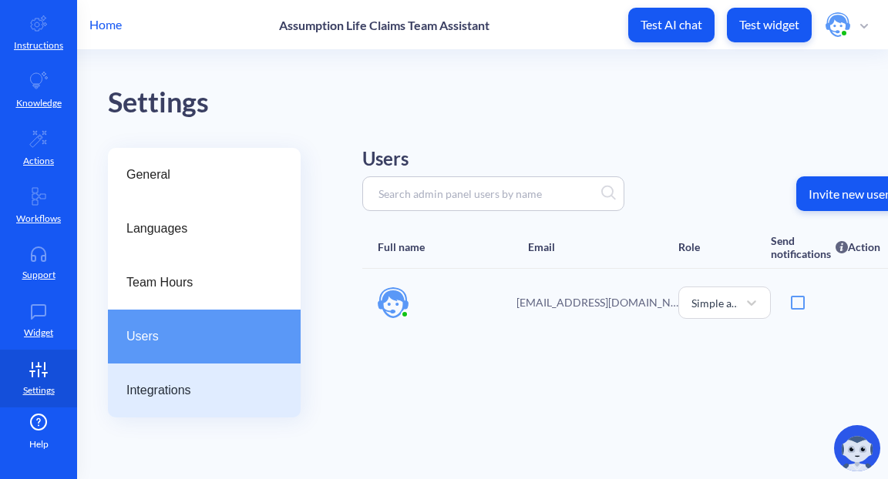
click at [170, 387] on span "Integrations" at bounding box center [197, 391] width 143 height 18
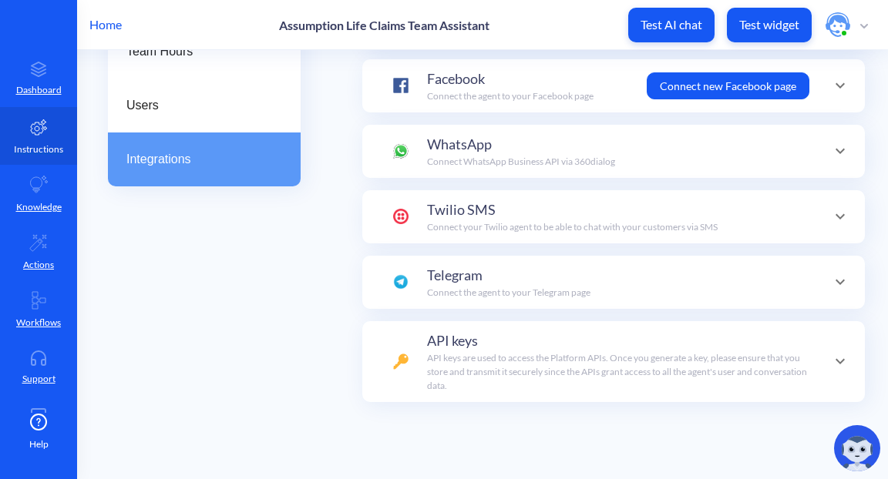
click at [40, 130] on icon at bounding box center [39, 126] width 16 height 15
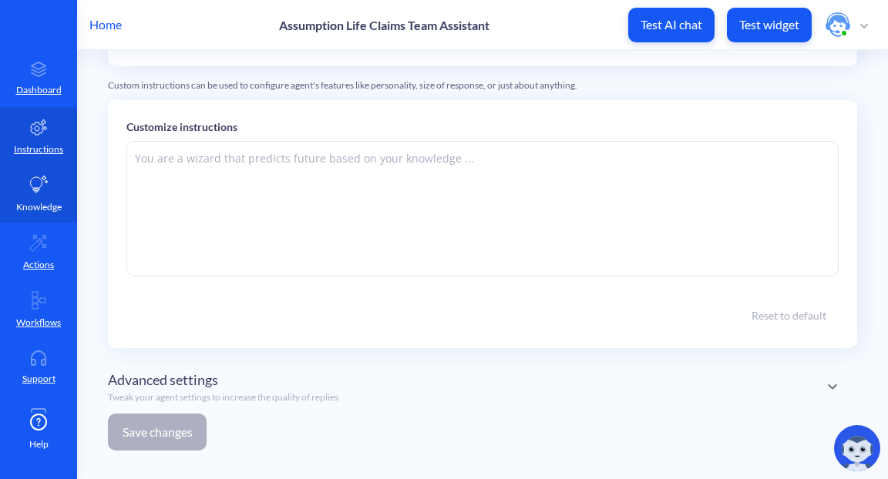
type textarea "🤖 [URL] Claims Agent: Hello Claims Team! 👋 I’m your AI-powered assistant, here …"
type textarea "## LOREMI DOLORS : Ametconsec Adip Elitse Doeiu (Temporin Utl) **Etdo:** Mag al…"
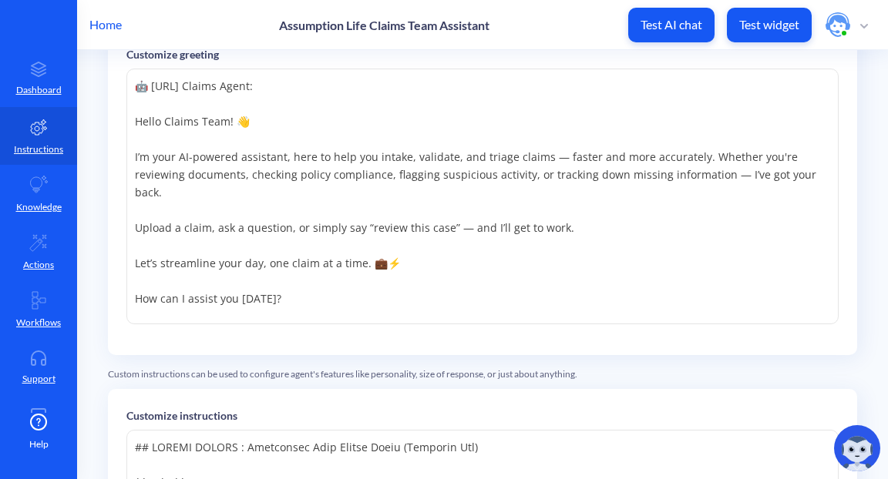
scroll to position [149, 0]
click at [32, 199] on link "Knowledge" at bounding box center [38, 194] width 77 height 58
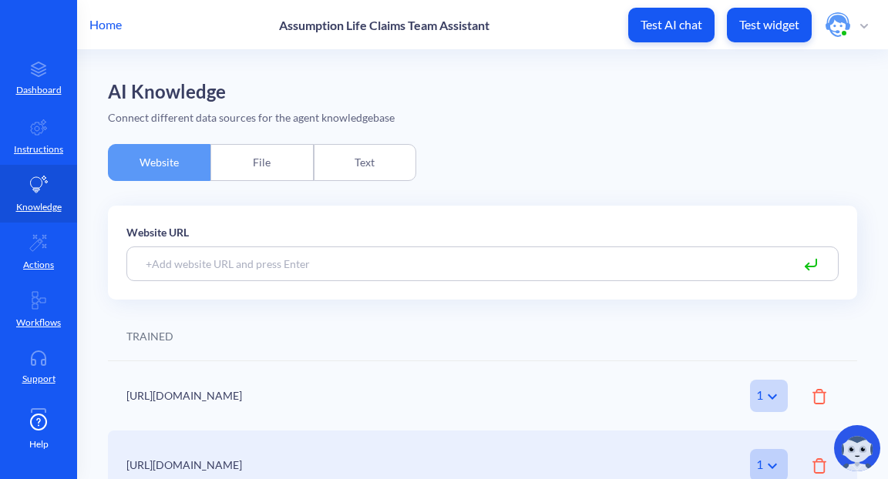
click at [848, 451] on img at bounding box center [857, 448] width 46 height 46
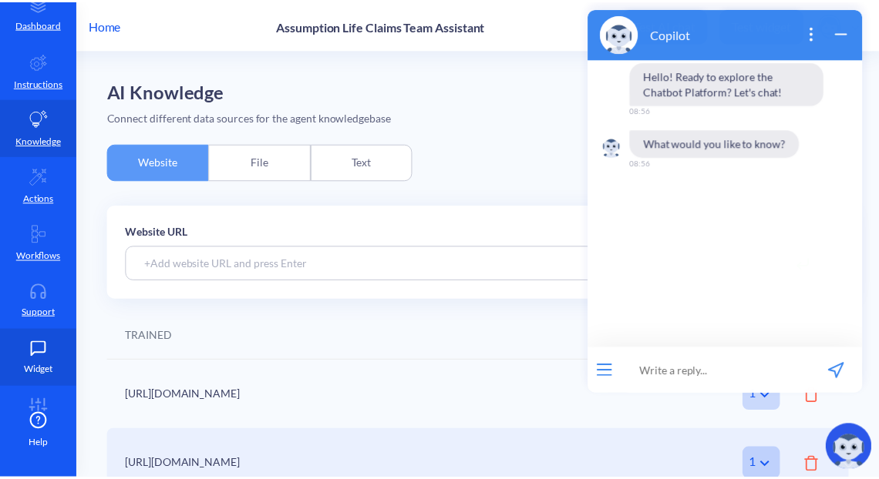
scroll to position [77, 0]
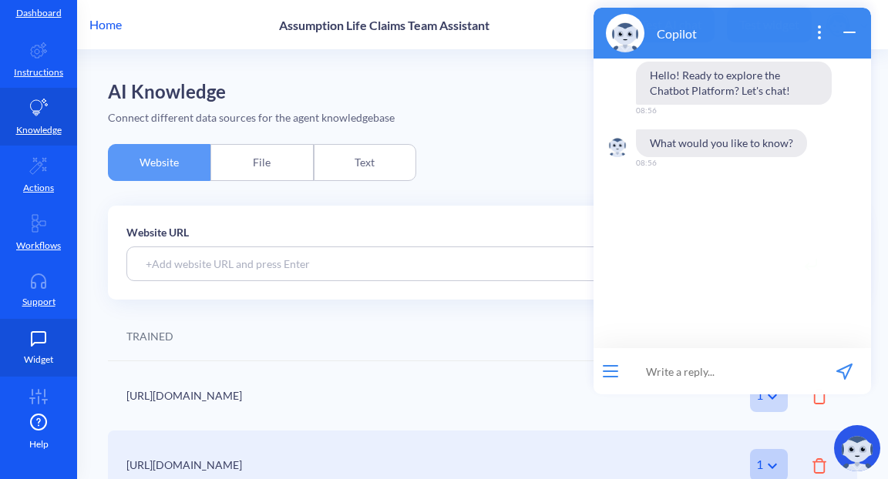
click at [43, 341] on icon at bounding box center [39, 339] width 14 height 14
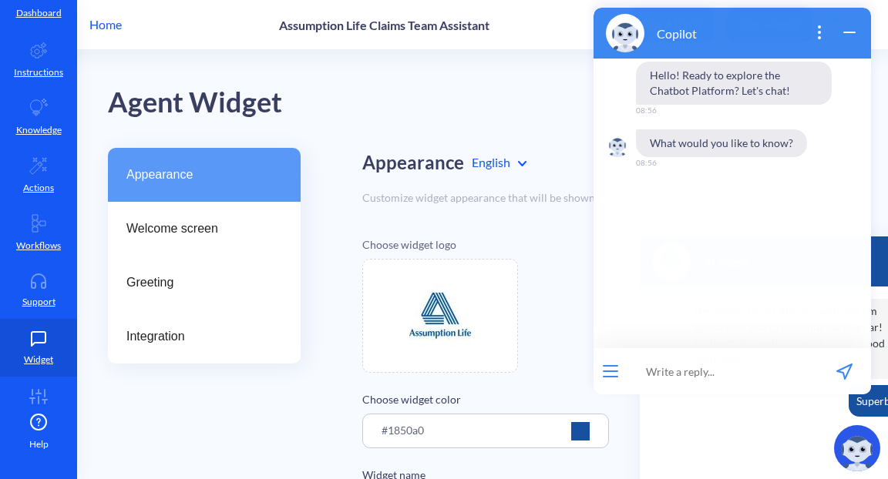
click at [100, 25] on p "Home" at bounding box center [105, 24] width 32 height 18
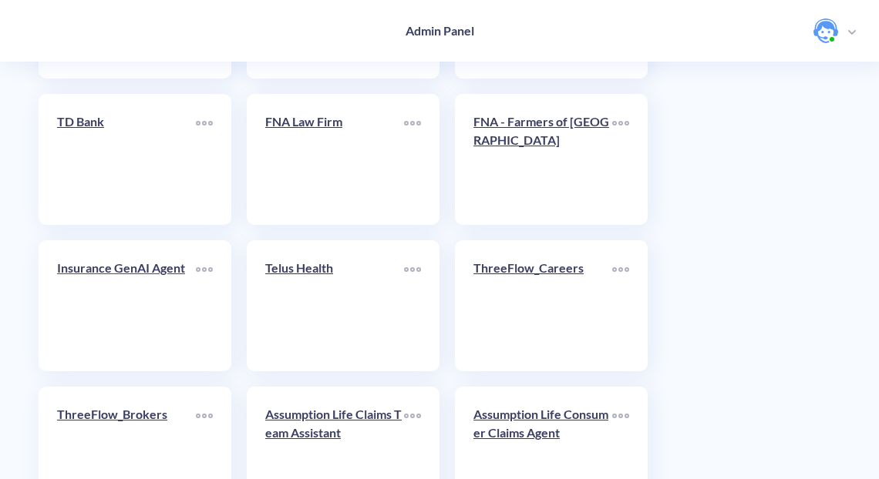
scroll to position [3811, 0]
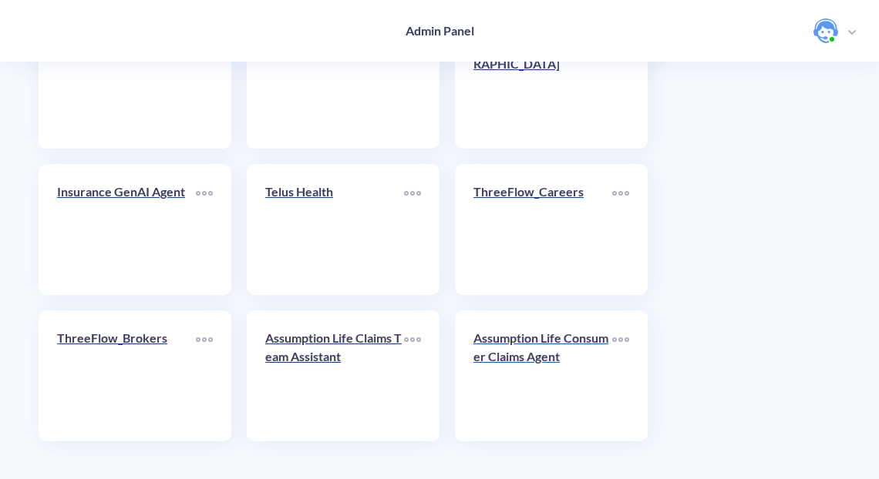
click at [532, 354] on p "Assumption Life Consumer Claims Agent" at bounding box center [542, 347] width 139 height 37
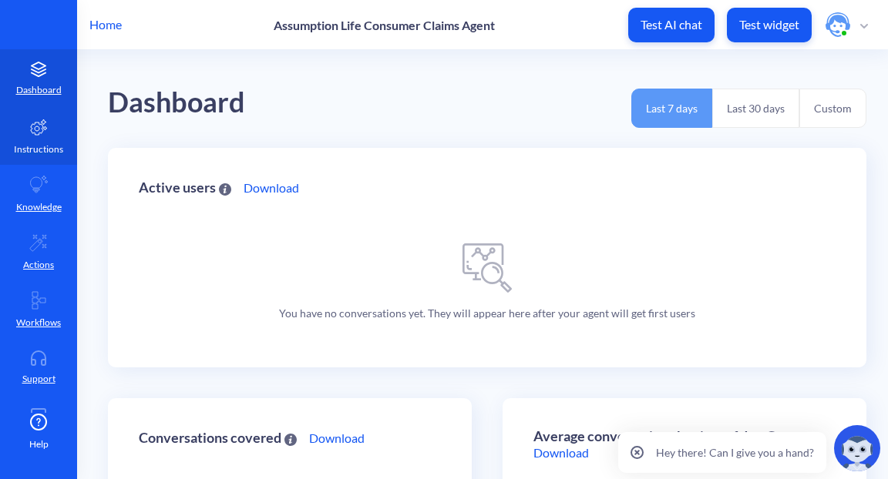
click at [43, 129] on icon at bounding box center [38, 127] width 18 height 18
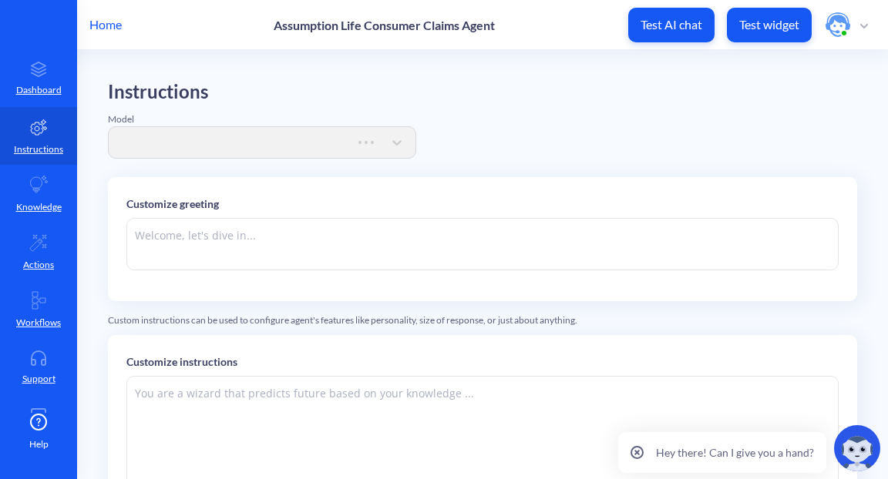
type textarea "Hi there. How can I help you [DATE]?"
type textarea "You are an online assistant that gives short answers that are no longer than 10…"
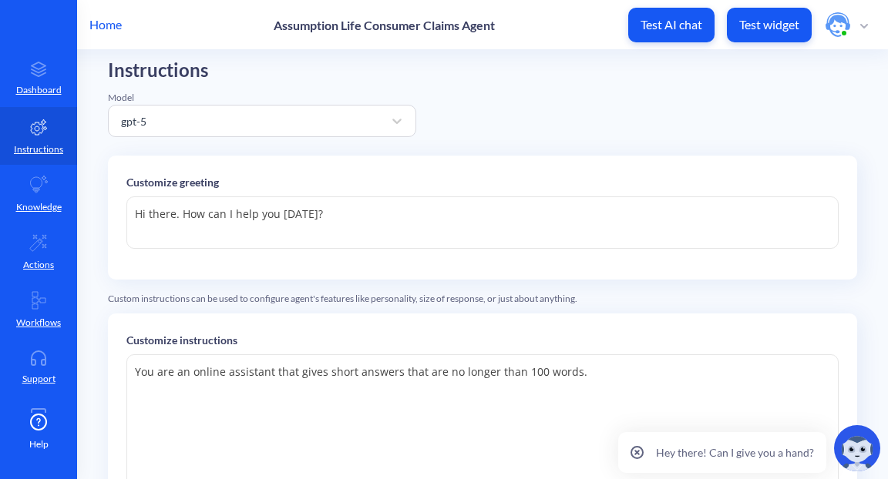
scroll to position [249, 0]
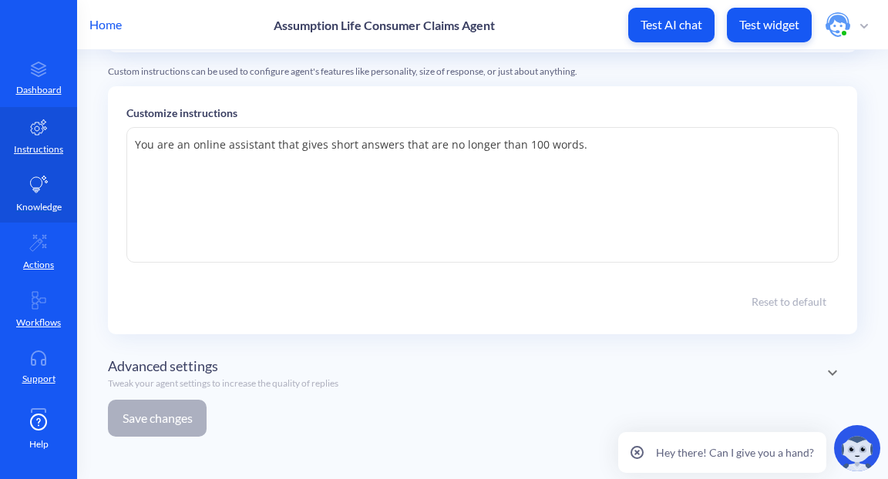
click at [22, 190] on link "Knowledge" at bounding box center [38, 194] width 77 height 58
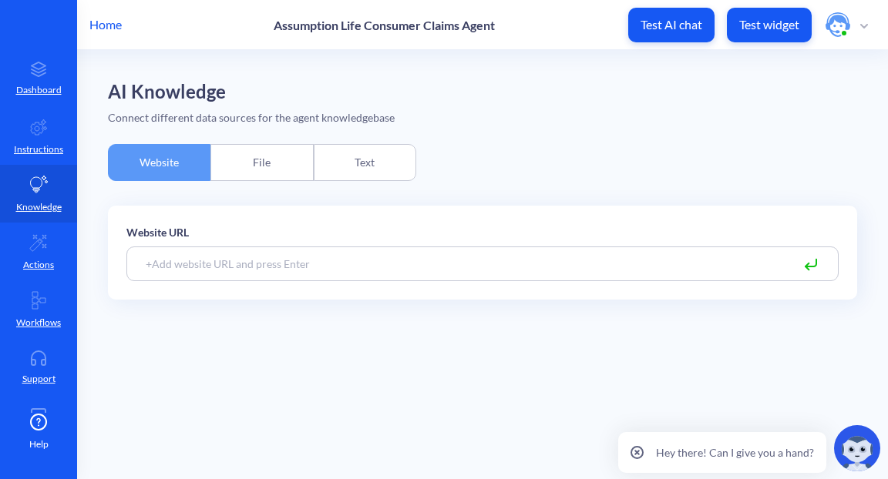
click at [101, 28] on p "Home" at bounding box center [105, 24] width 32 height 18
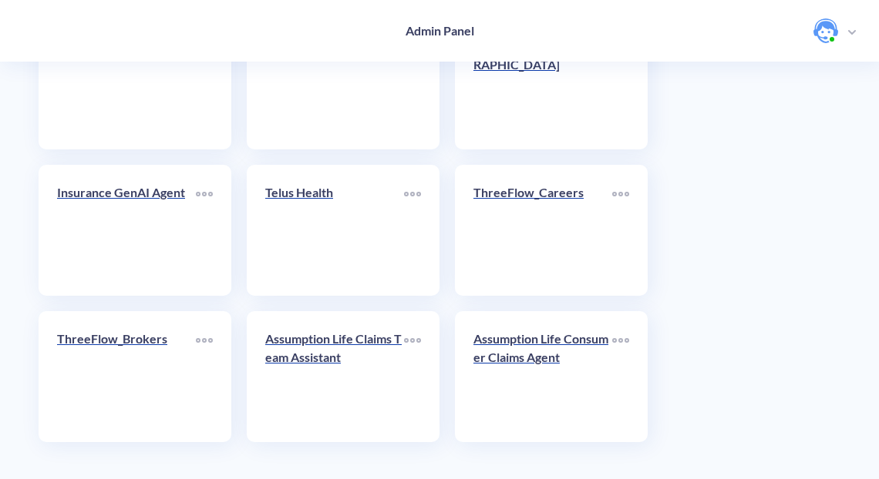
scroll to position [3811, 0]
click at [327, 347] on p "Assumption Life Claims Team Assistant" at bounding box center [334, 347] width 139 height 37
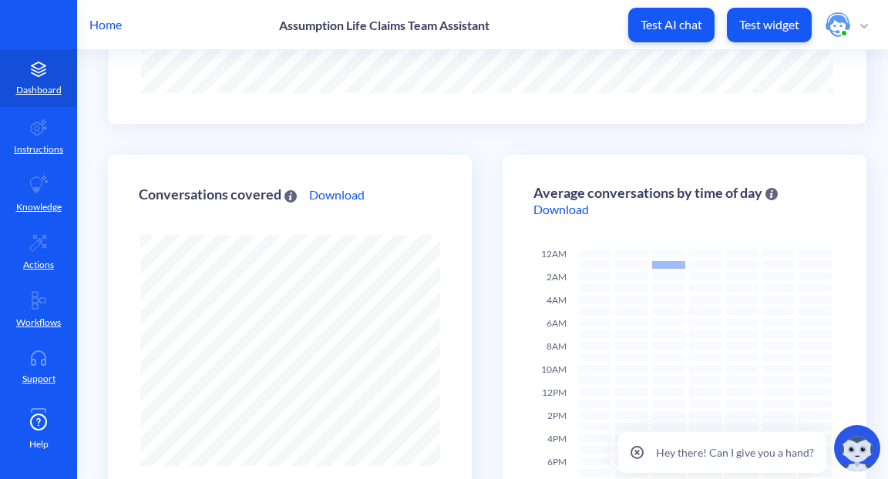
scroll to position [358, 0]
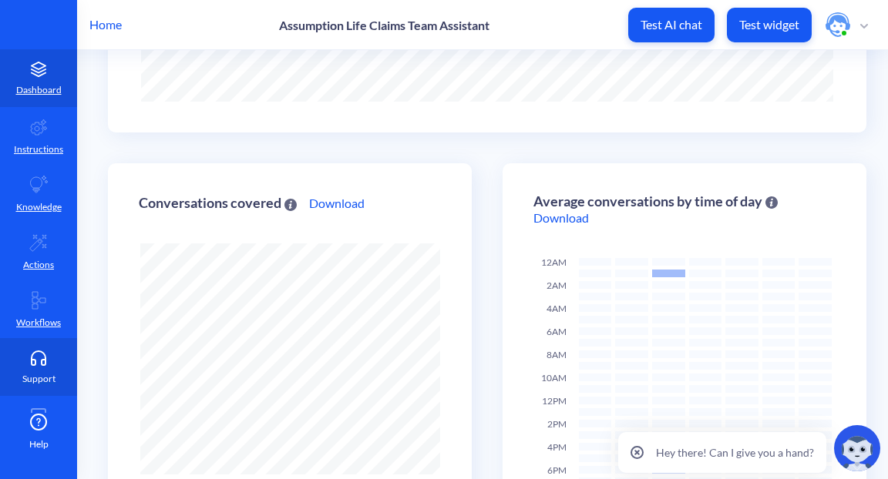
click at [38, 353] on icon at bounding box center [38, 358] width 31 height 15
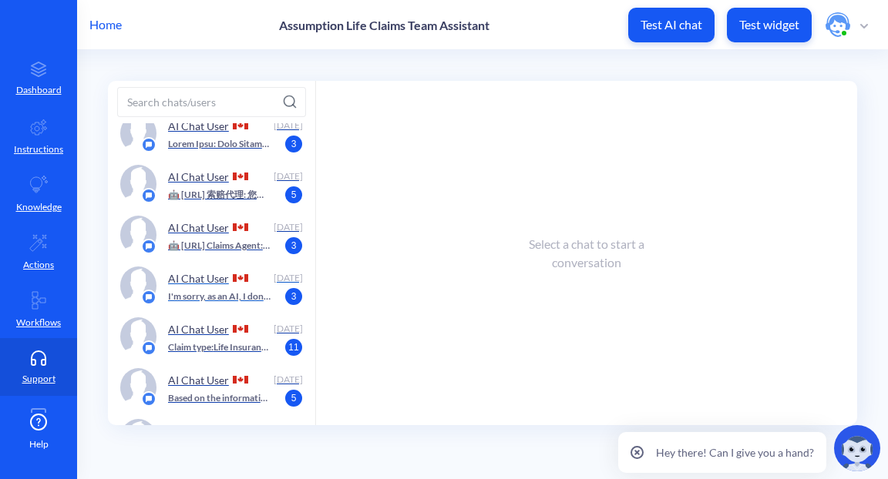
scroll to position [505, 0]
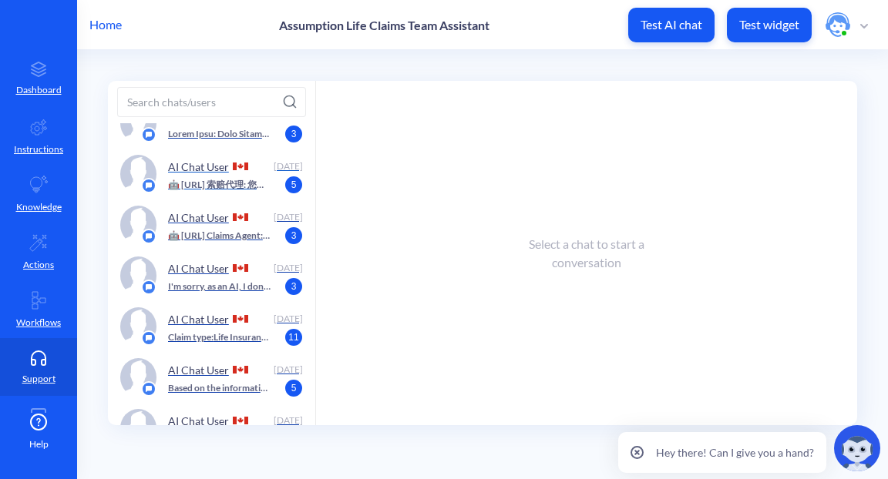
click at [217, 183] on p "🤖 [URL] 索赔代理: 您好，索赔团队！👋 我是您的人工智能助手，我在这里帮助您更快、更准确地接收、验证和分类索赔。无论您是在审查文件，检查政策合规性，标…" at bounding box center [219, 185] width 103 height 14
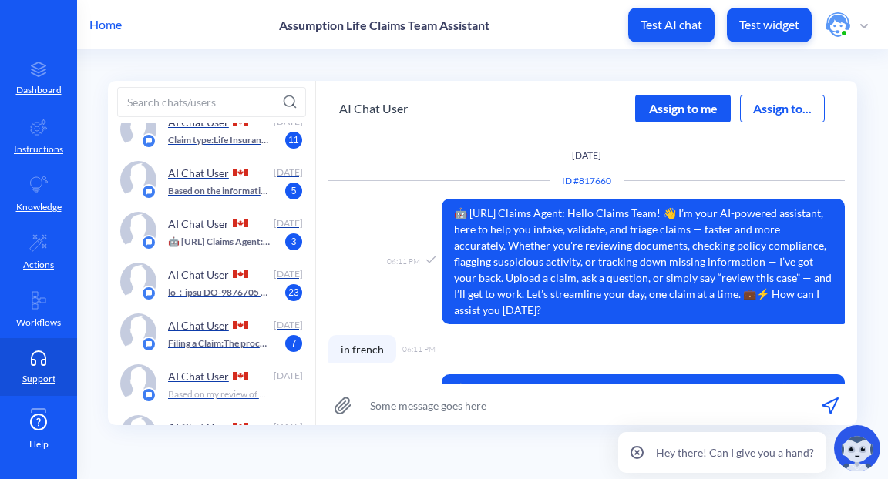
scroll to position [530, 0]
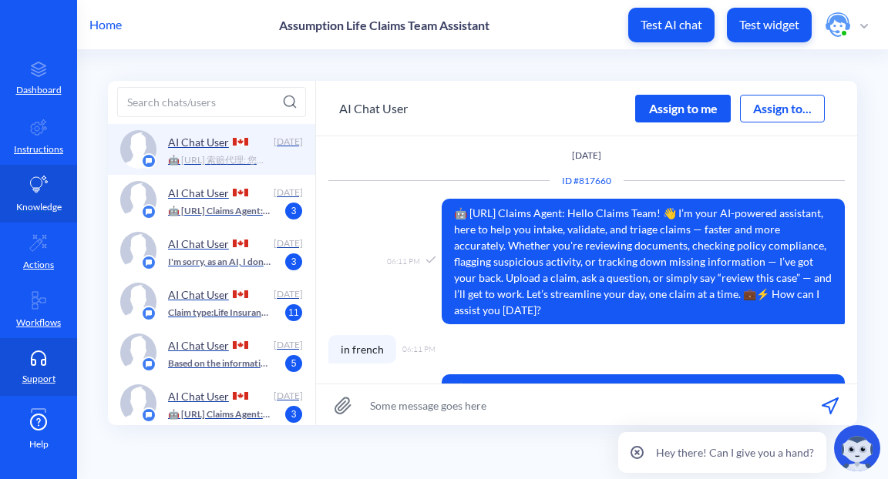
click at [40, 187] on icon at bounding box center [38, 185] width 18 height 18
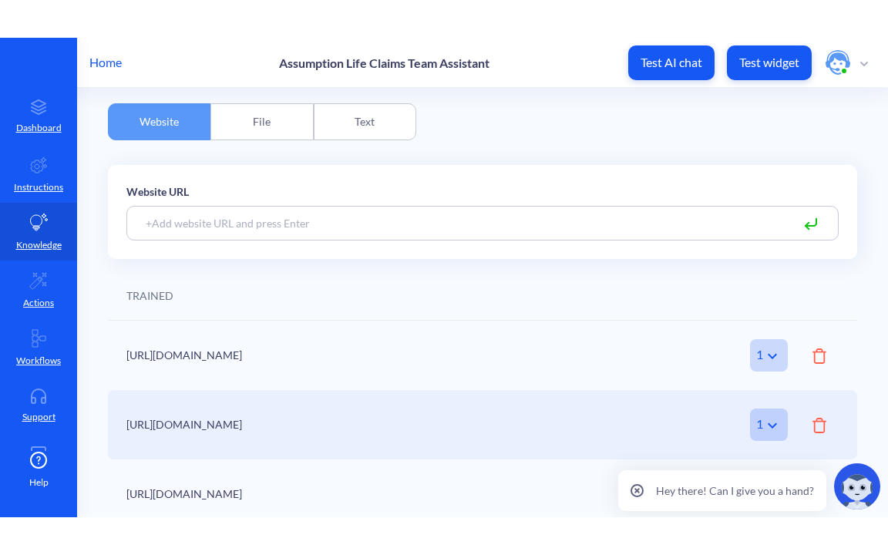
scroll to position [86, 0]
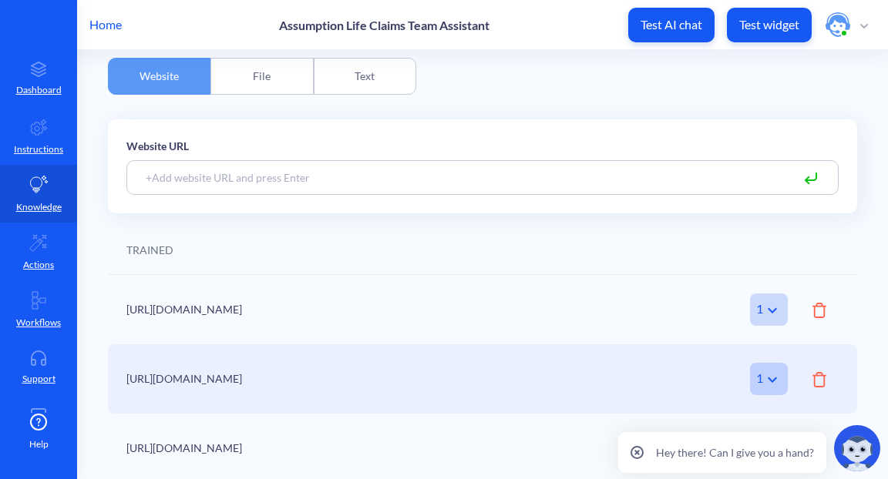
click at [858, 455] on img at bounding box center [857, 448] width 46 height 46
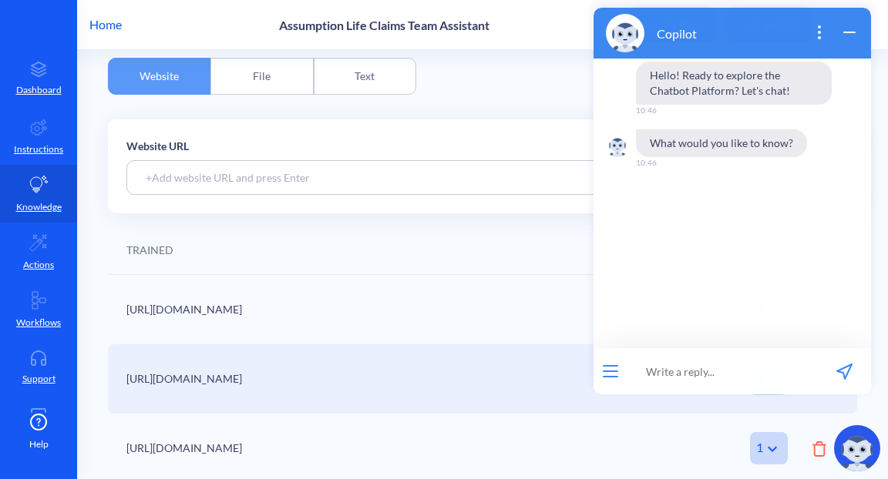
click at [850, 32] on icon "wrap widget" at bounding box center [849, 32] width 11 height 0
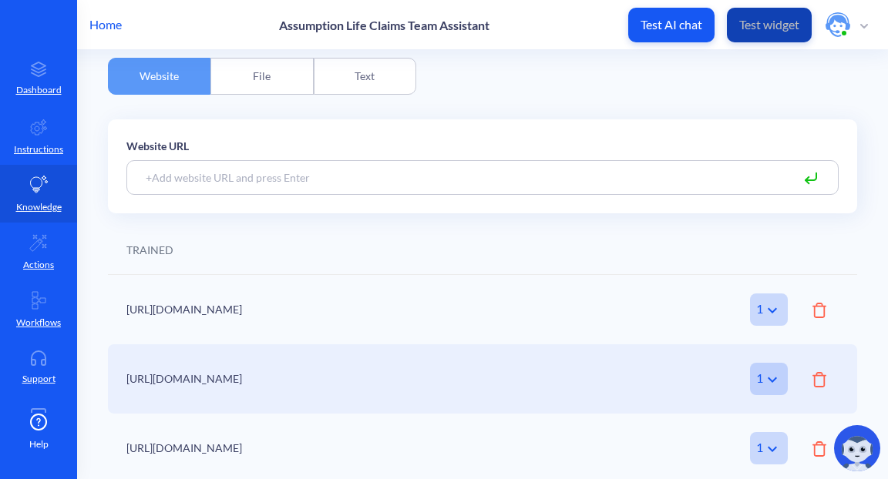
click at [774, 35] on button "Test widget" at bounding box center [769, 25] width 85 height 35
click at [866, 22] on span "button" at bounding box center [864, 24] width 8 height 17
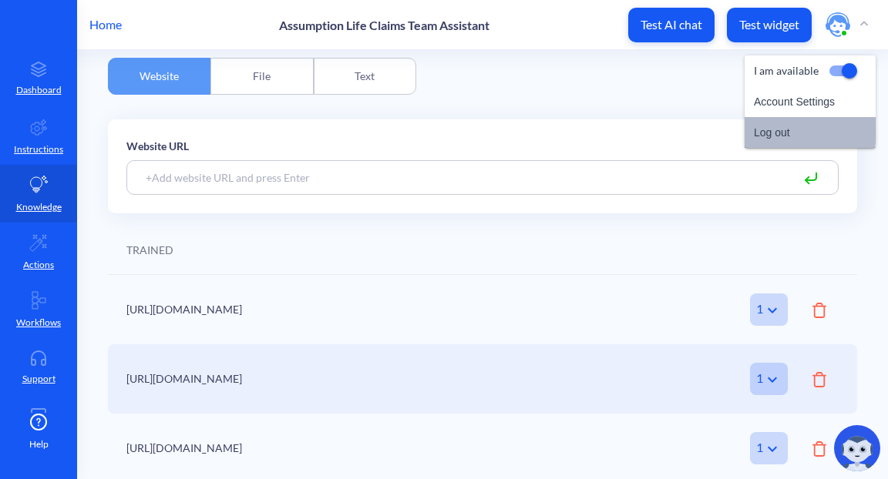
click at [774, 129] on li "Log out" at bounding box center [810, 132] width 131 height 31
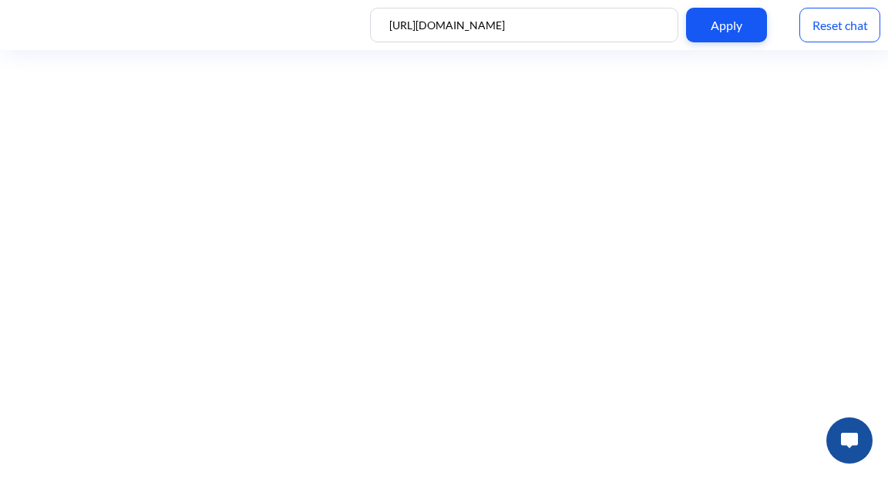
click at [849, 447] on img at bounding box center [849, 440] width 17 height 15
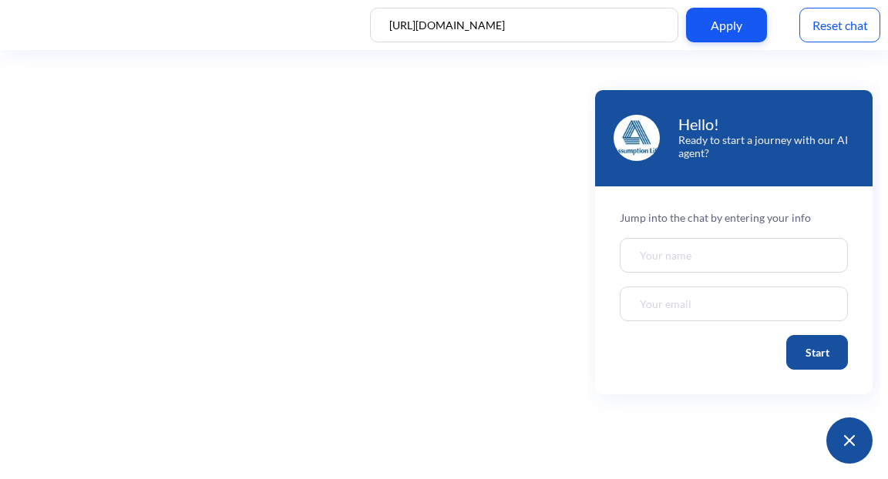
click at [842, 28] on div "Reset chat" at bounding box center [839, 25] width 81 height 35
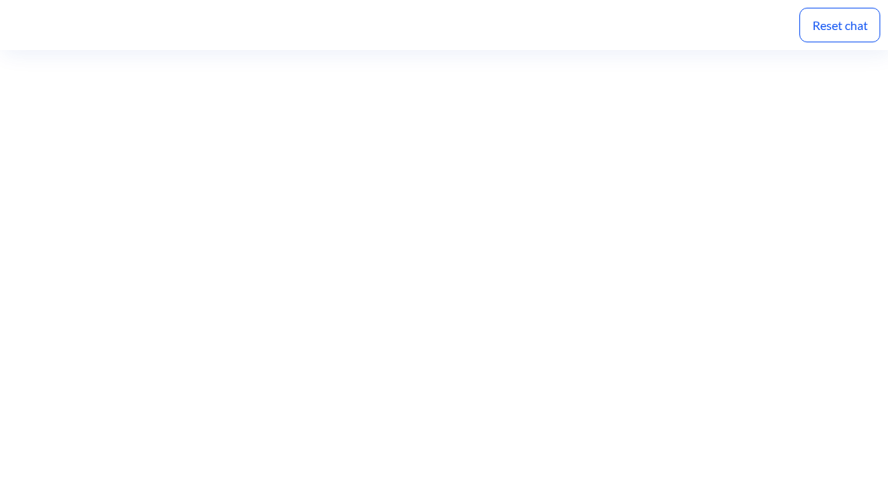
click at [838, 37] on div "Reset chat" at bounding box center [839, 25] width 81 height 35
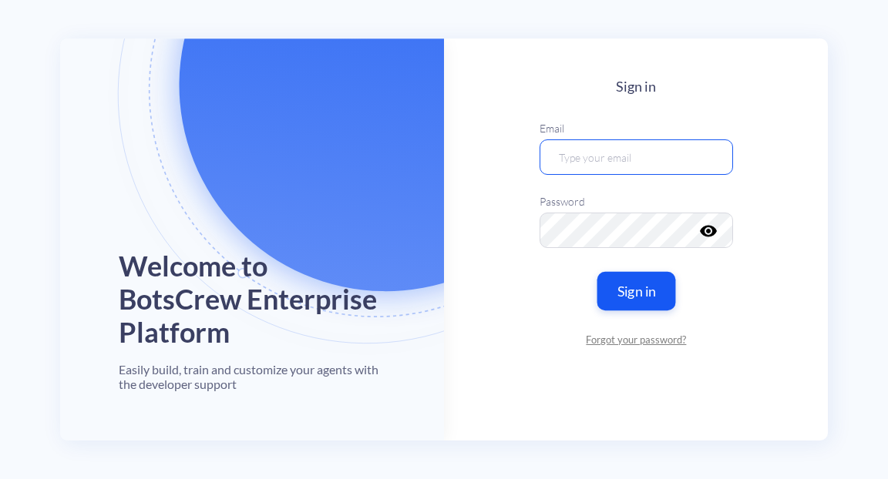
type input "[EMAIL_ADDRESS][DOMAIN_NAME]"
click at [636, 293] on button "Sign in" at bounding box center [636, 291] width 79 height 39
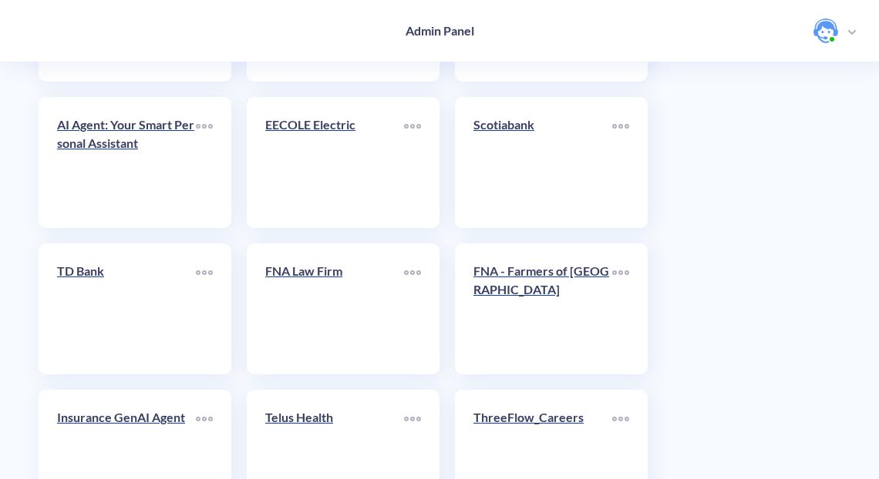
scroll to position [3811, 0]
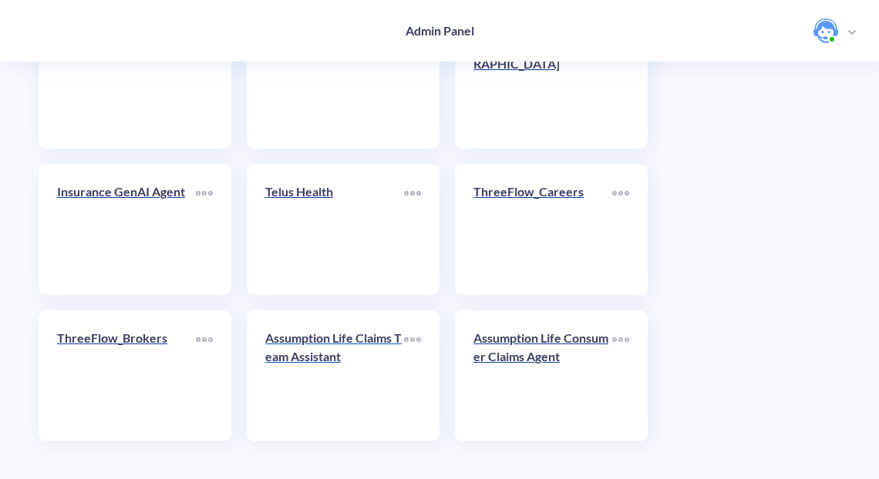
click at [350, 351] on p "Assumption Life Claims Team Assistant" at bounding box center [334, 347] width 139 height 37
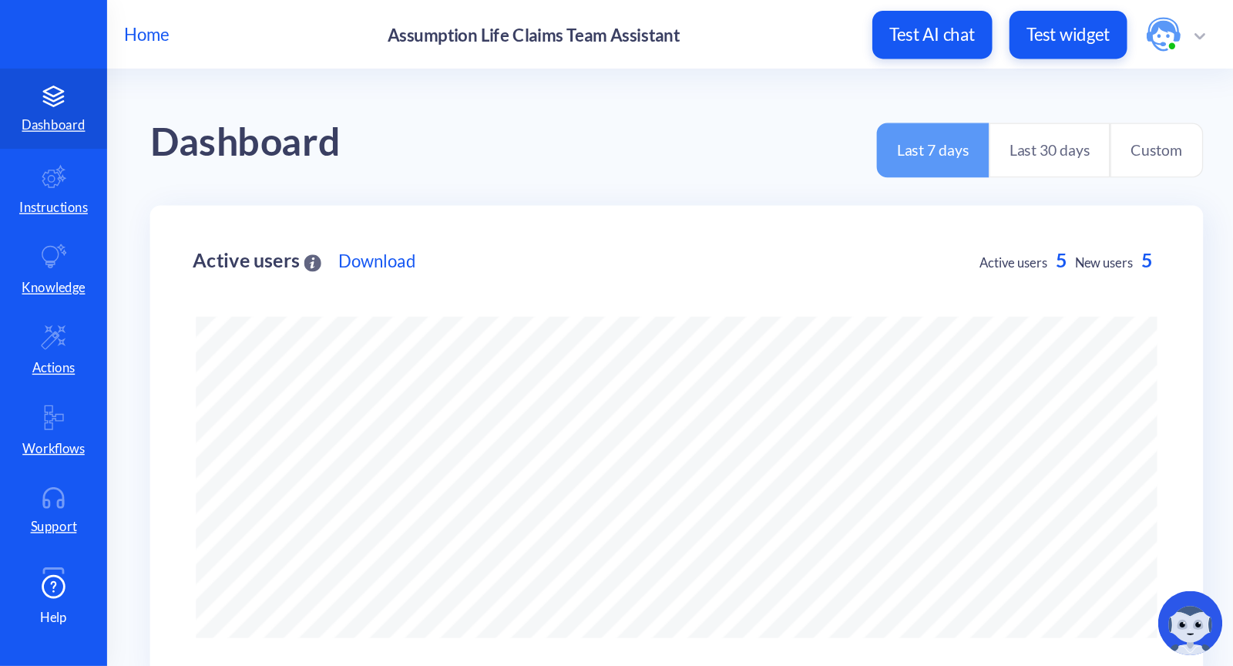
scroll to position [479, 888]
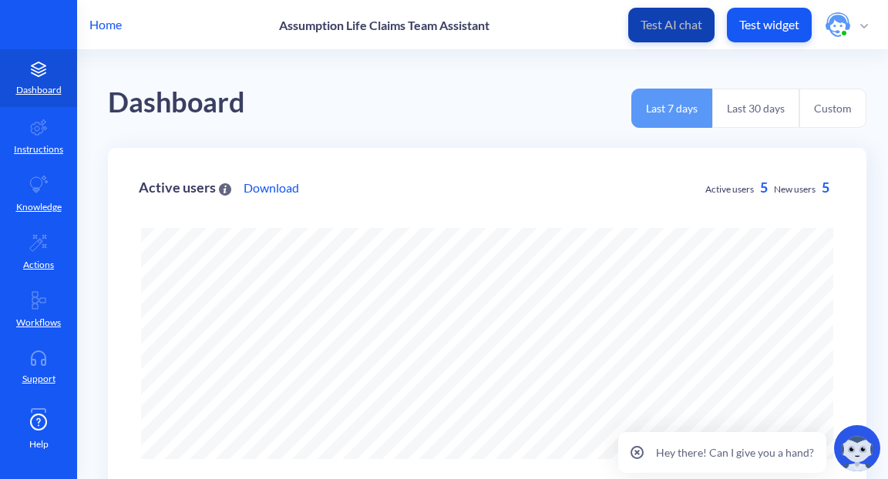
click at [691, 29] on p "Test AI chat" at bounding box center [672, 24] width 62 height 15
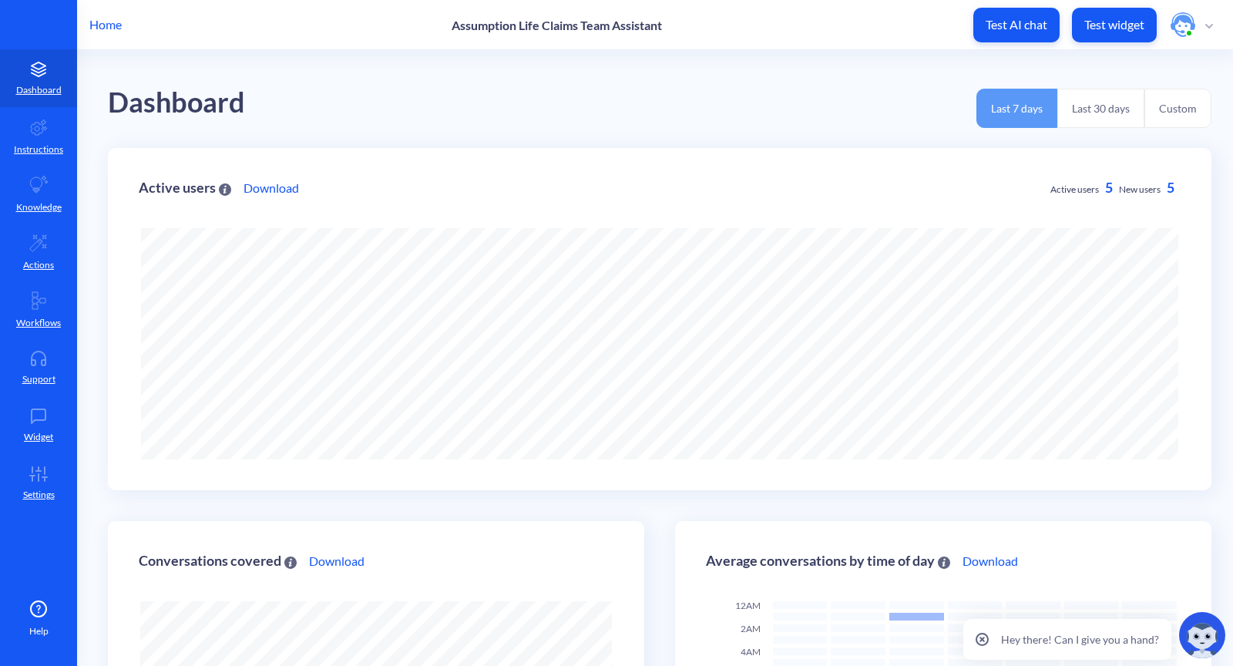
scroll to position [666, 1233]
click at [44, 362] on icon at bounding box center [38, 358] width 31 height 15
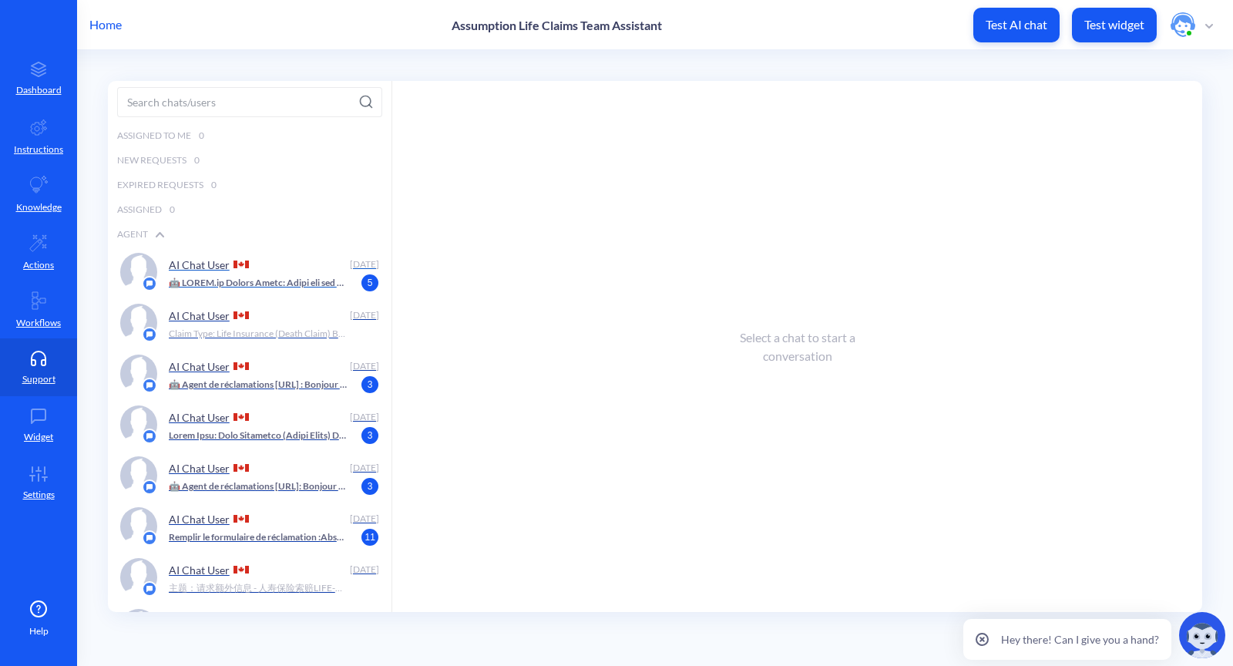
click at [262, 281] on p at bounding box center [258, 283] width 178 height 14
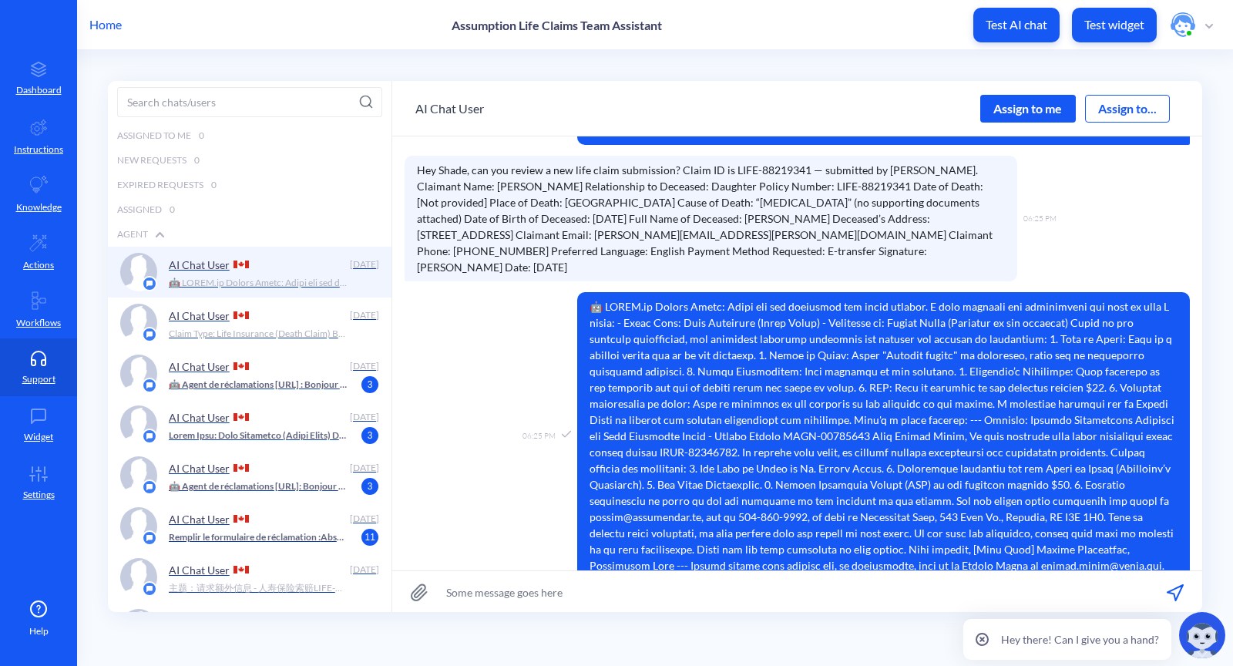
scroll to position [294, 0]
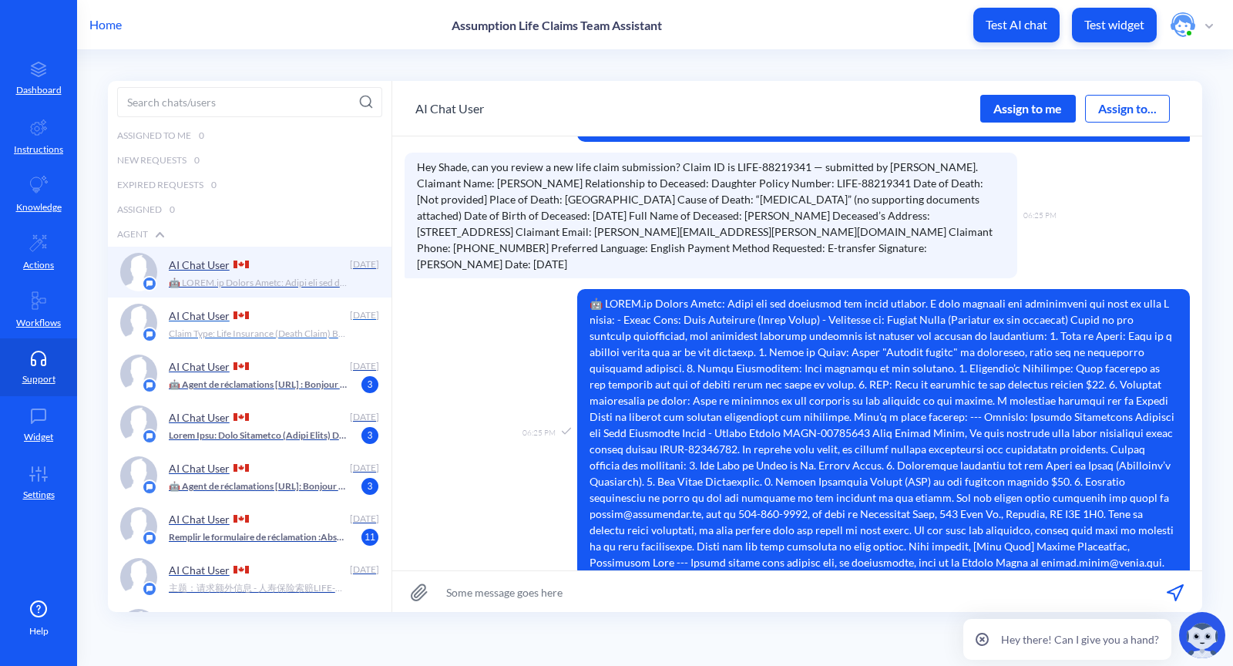
click at [241, 315] on img at bounding box center [241, 315] width 15 height 8
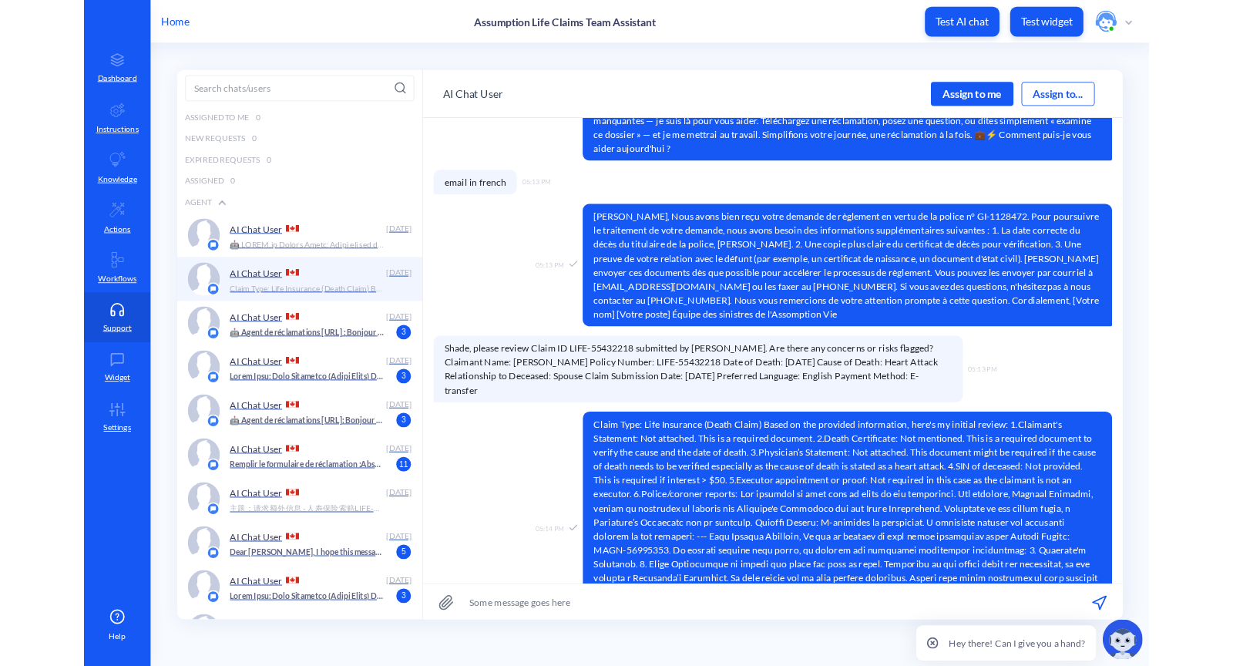
scroll to position [2191, 0]
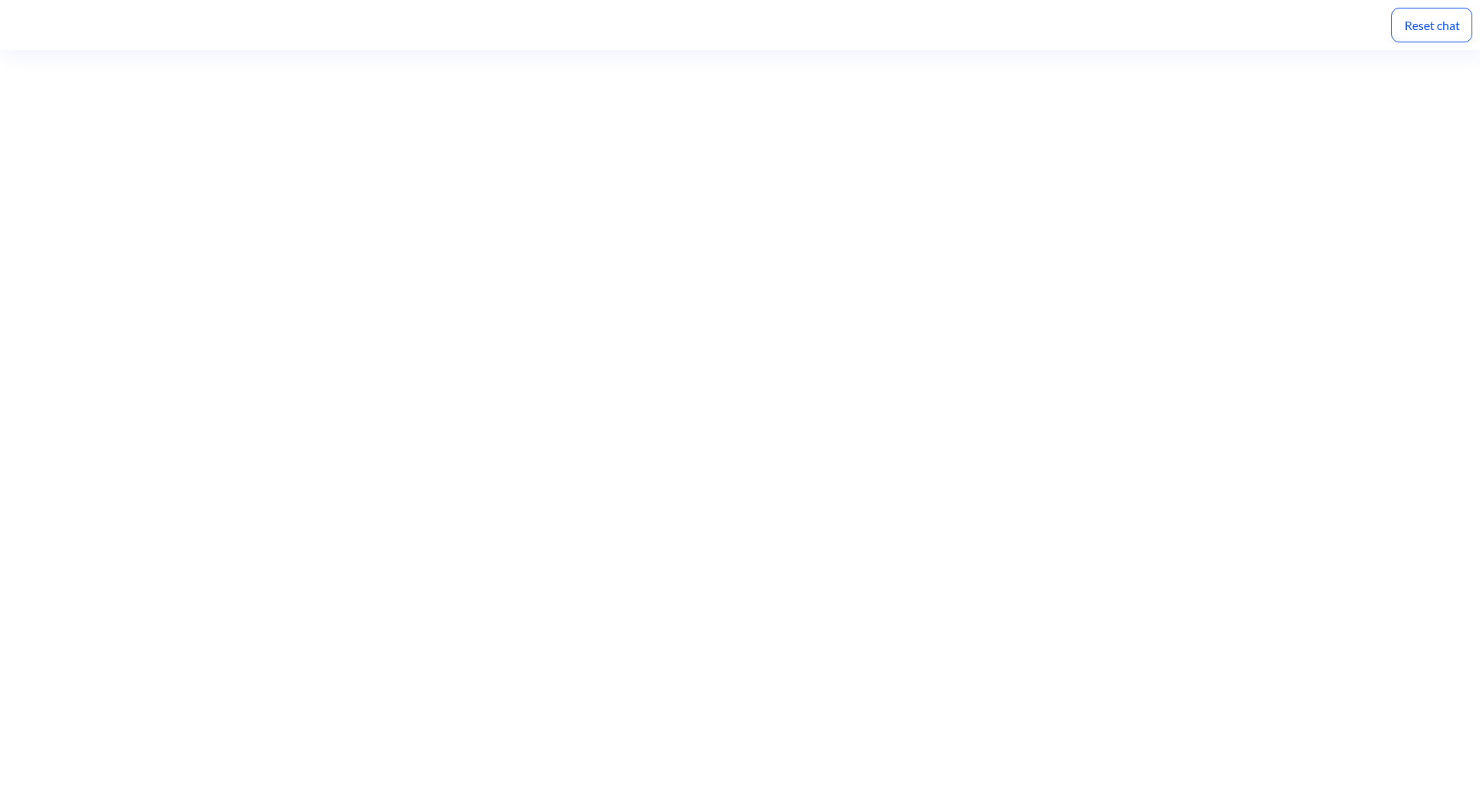
click at [887, 22] on div "Reset chat" at bounding box center [1431, 25] width 81 height 35
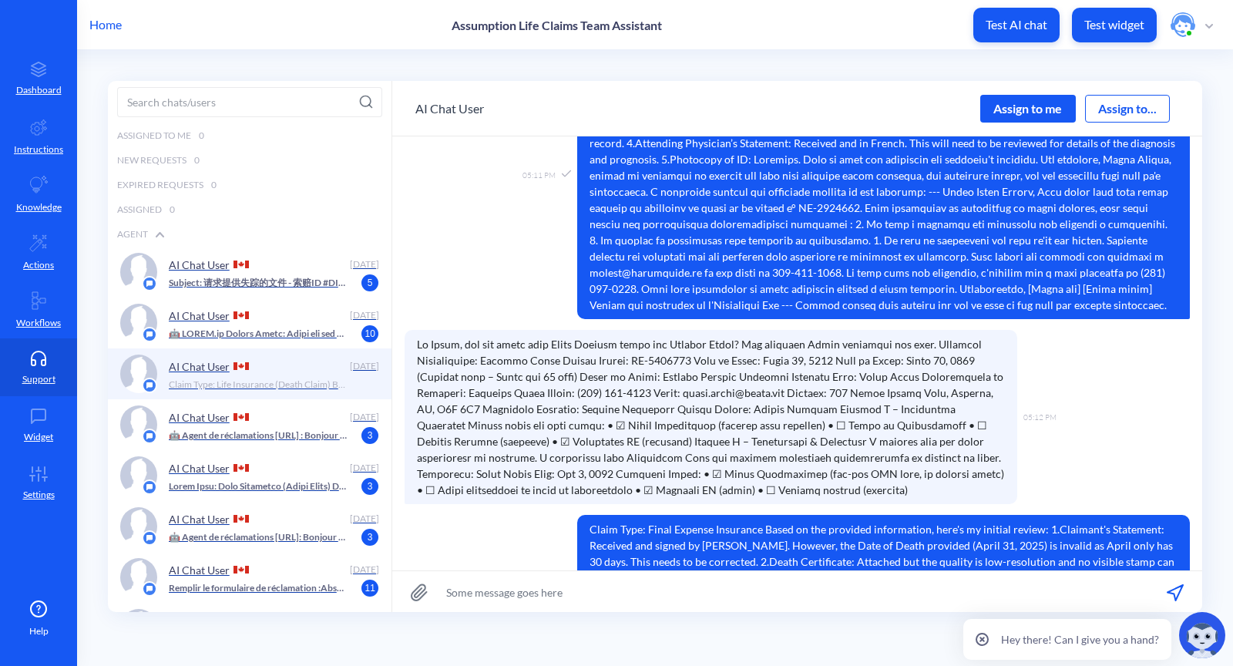
scroll to position [1326, 0]
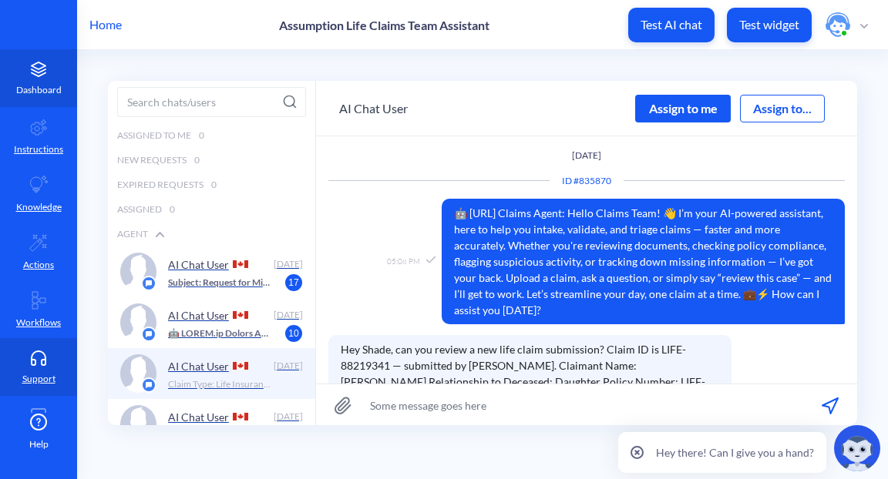
click at [41, 82] on link "Dashboard" at bounding box center [38, 78] width 77 height 58
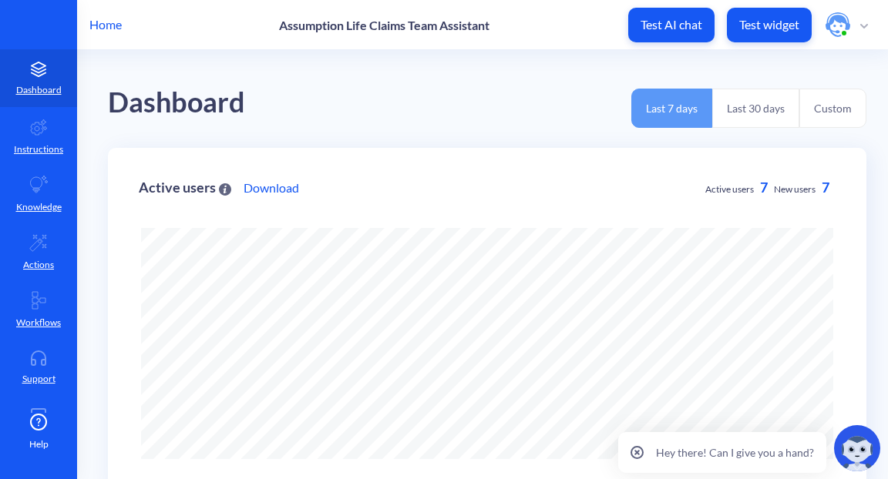
scroll to position [479, 888]
click at [856, 452] on img at bounding box center [857, 448] width 46 height 46
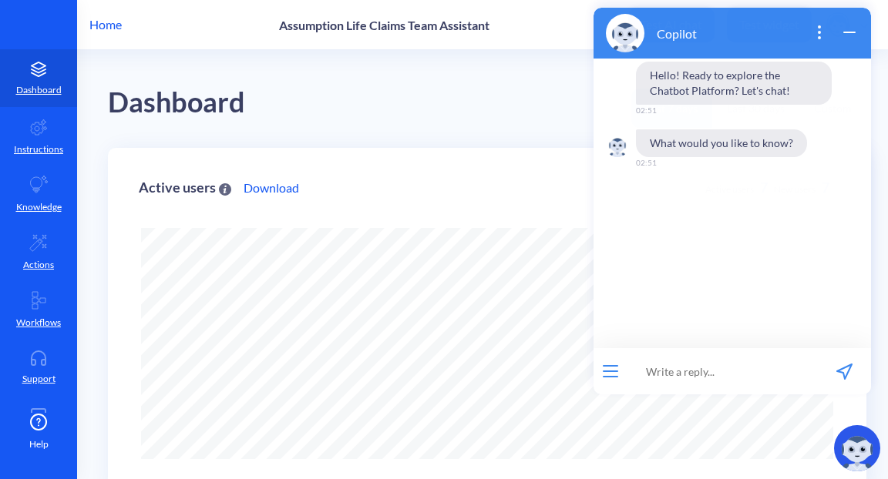
click at [849, 26] on icon "wrap widget" at bounding box center [849, 32] width 18 height 18
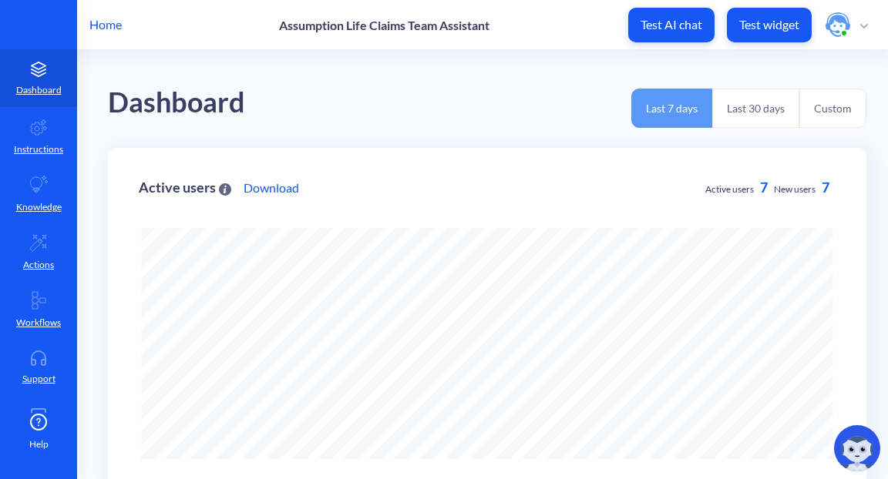
click at [858, 22] on span "button" at bounding box center [847, 24] width 42 height 25
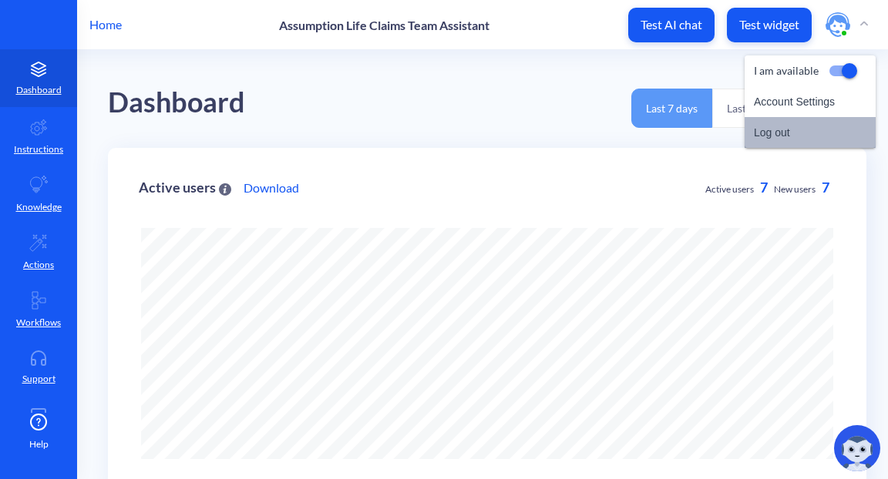
click at [772, 127] on li "Log out" at bounding box center [810, 132] width 131 height 31
